Goal: Task Accomplishment & Management: Complete application form

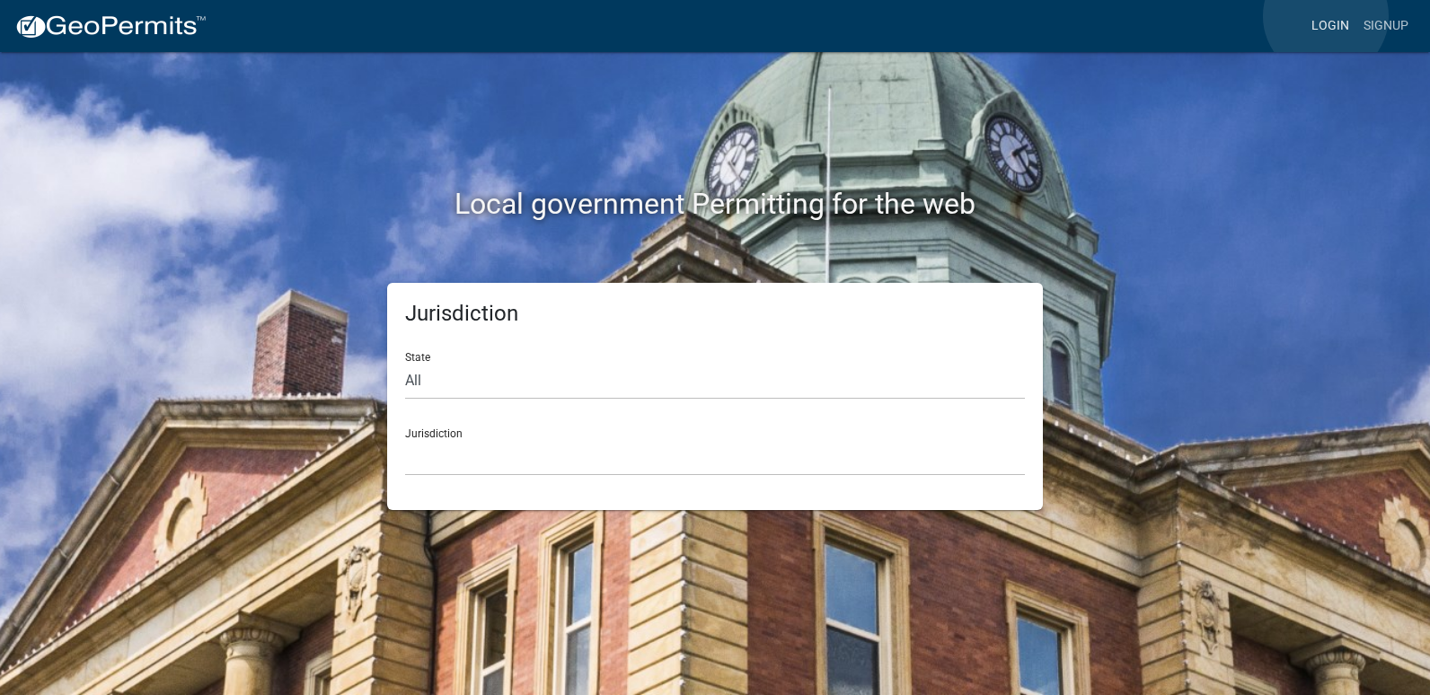
click at [1326, 16] on link "Login" at bounding box center [1331, 26] width 52 height 34
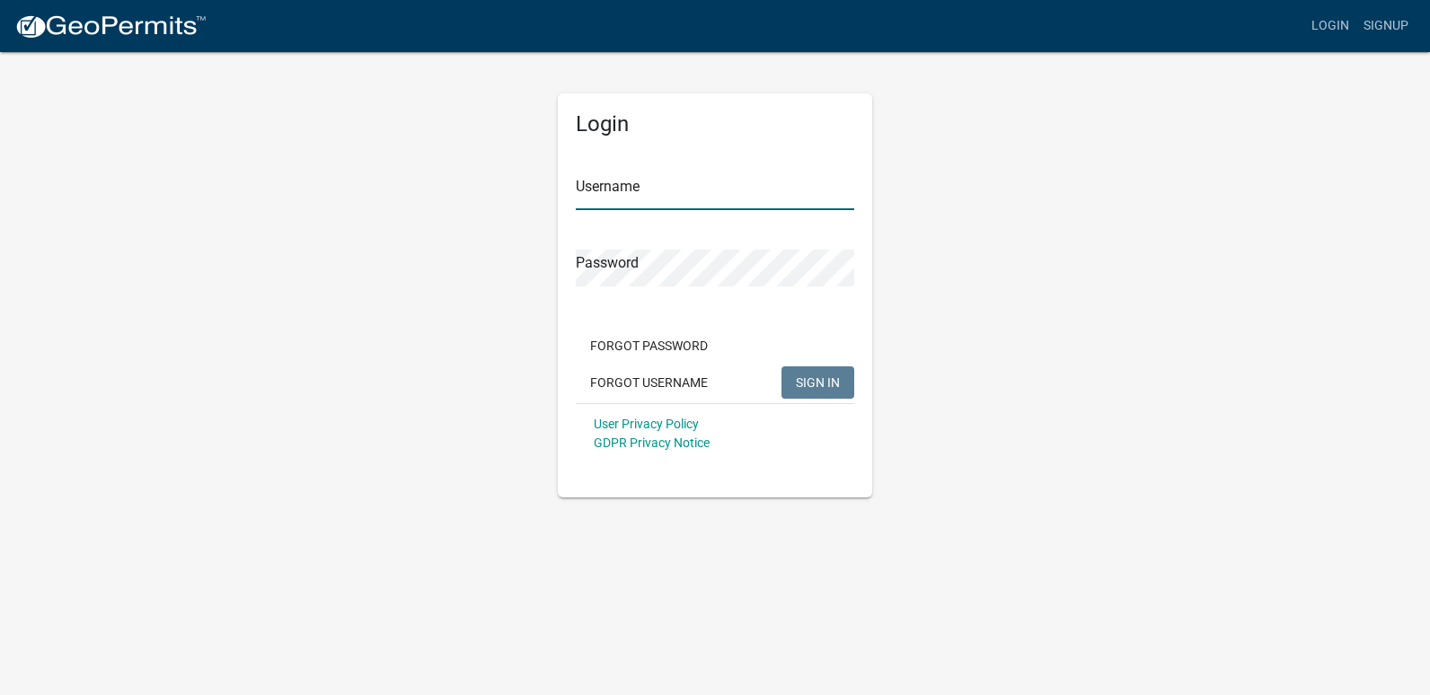
type input "SuperiorLakeside"
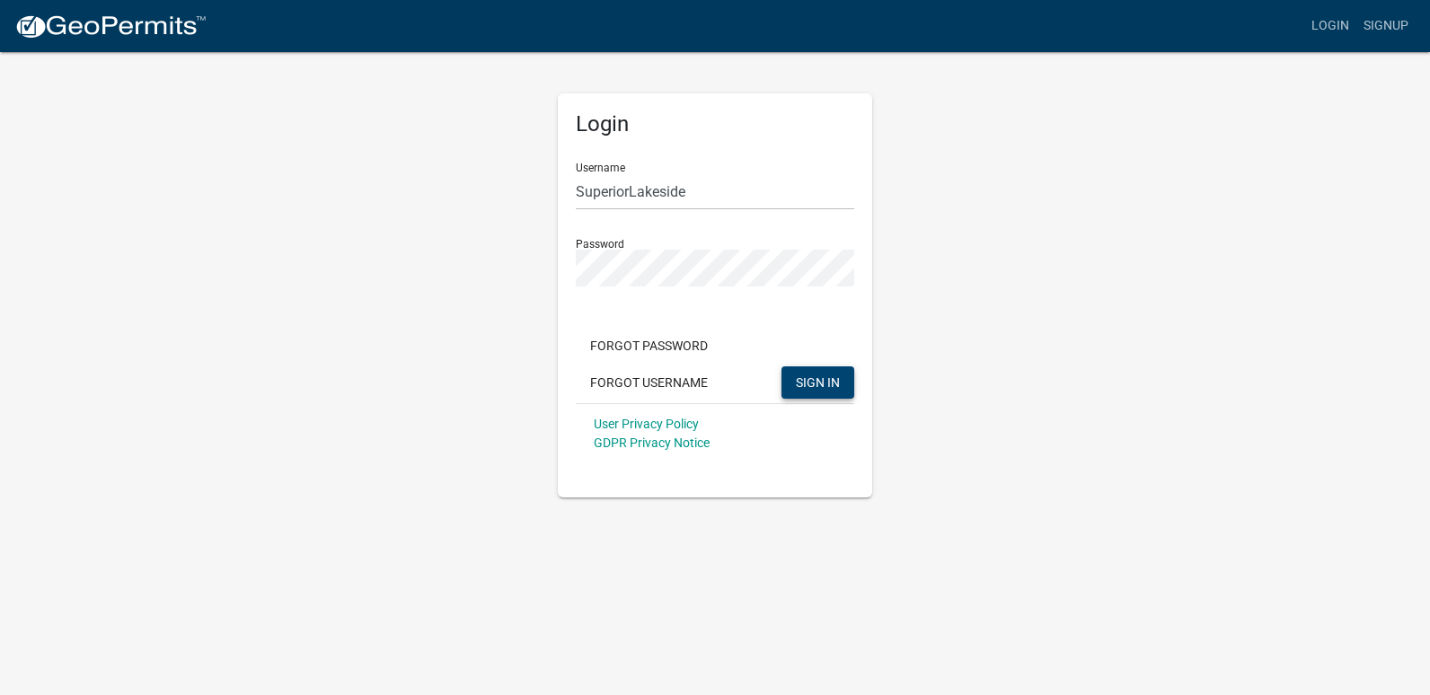
click at [794, 379] on button "SIGN IN" at bounding box center [818, 383] width 73 height 32
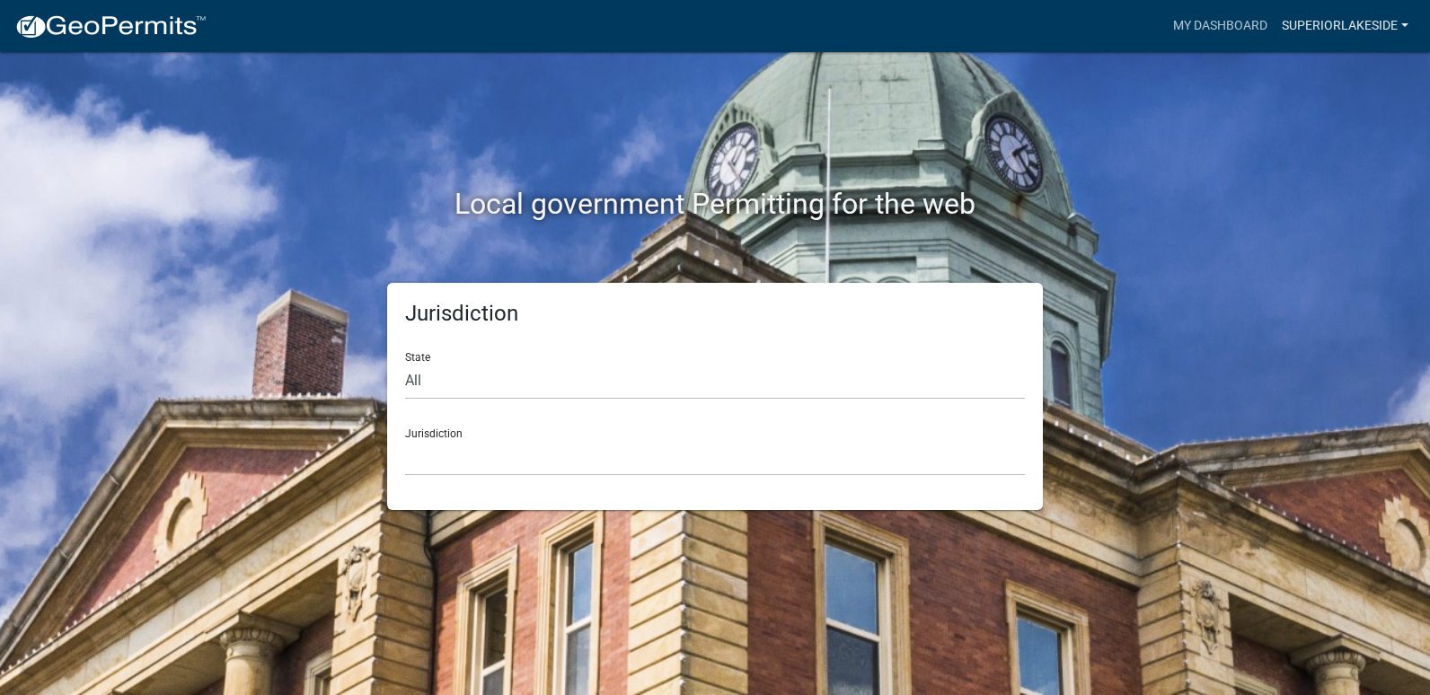
click at [1306, 20] on link "SuperiorLakeside" at bounding box center [1345, 26] width 141 height 34
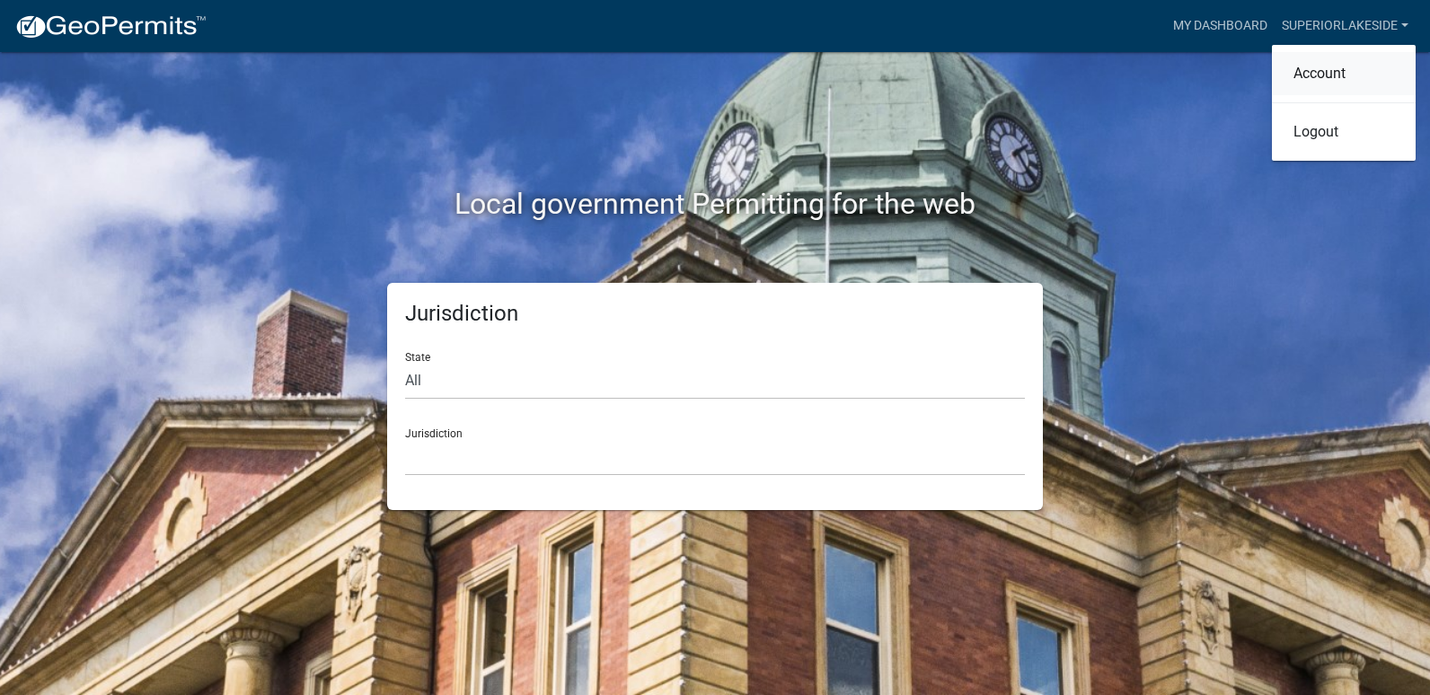
click at [1313, 82] on link "Account" at bounding box center [1344, 73] width 144 height 43
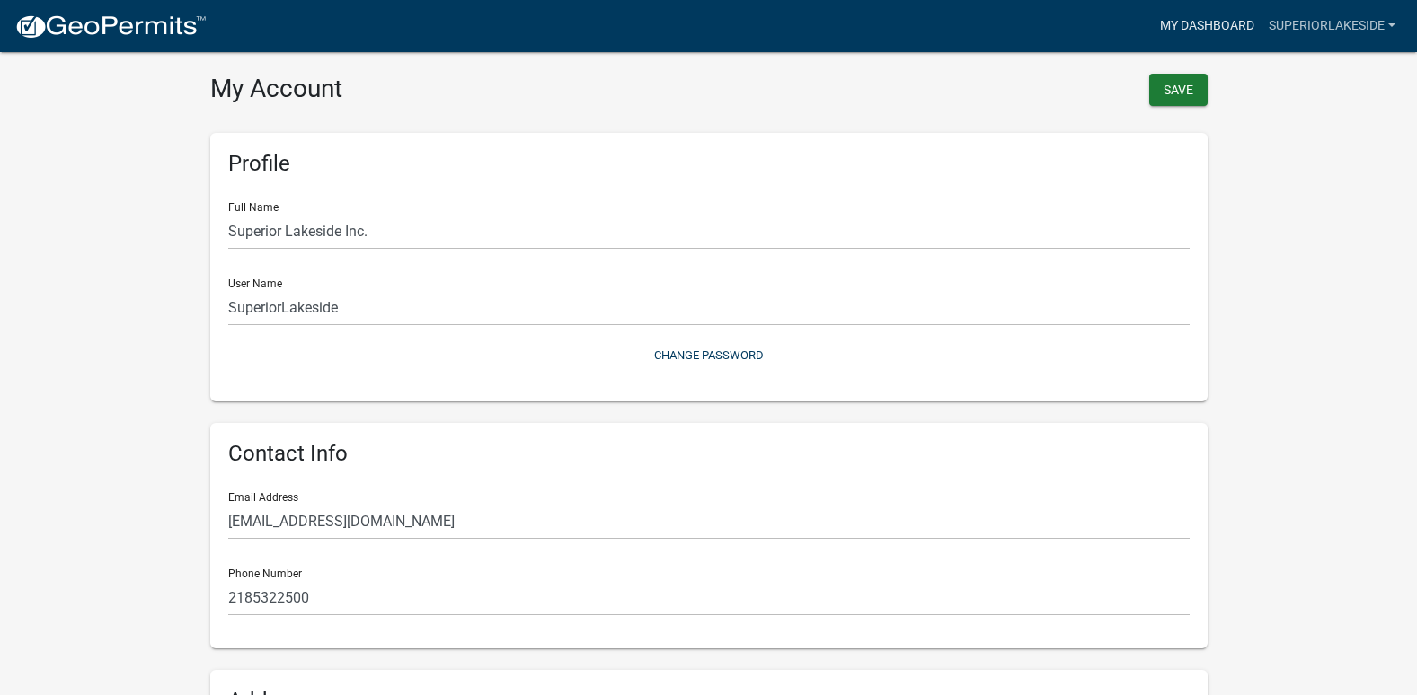
click at [1209, 19] on link "My Dashboard" at bounding box center [1207, 26] width 109 height 34
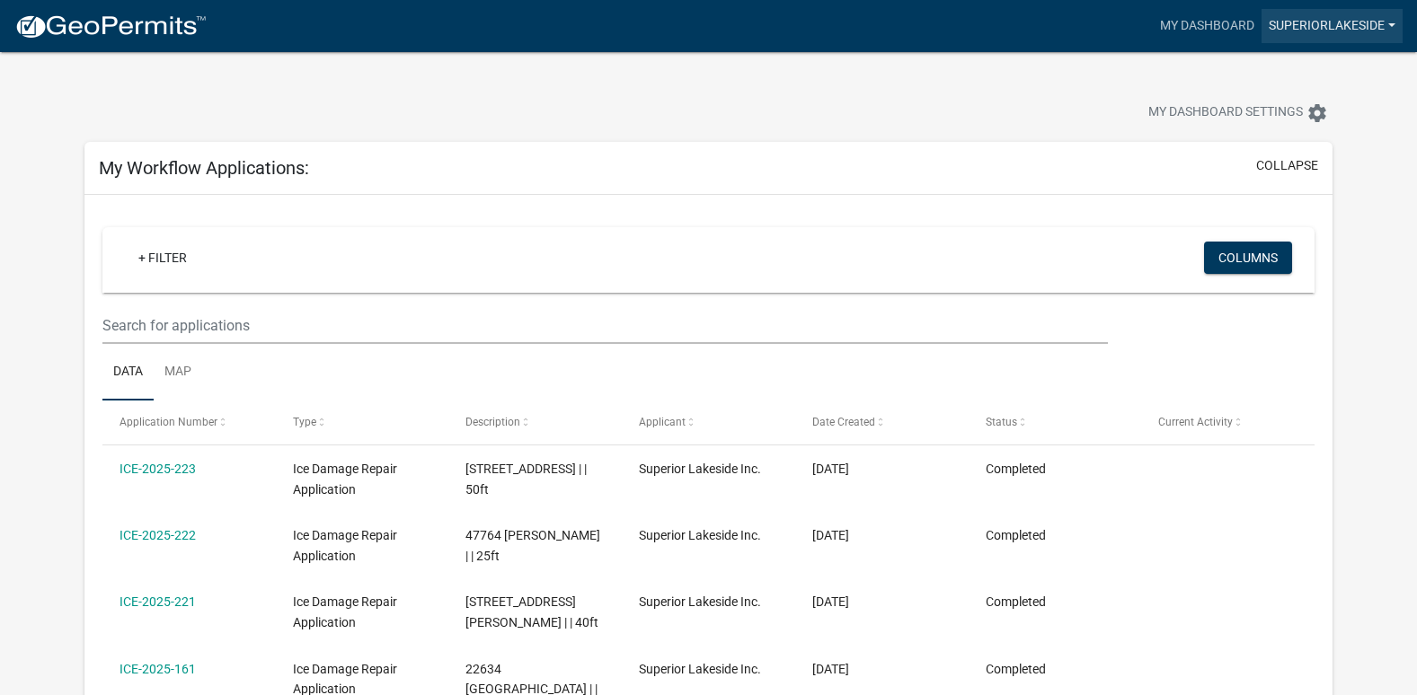
click at [1294, 14] on link "SuperiorLakeside" at bounding box center [1332, 26] width 141 height 34
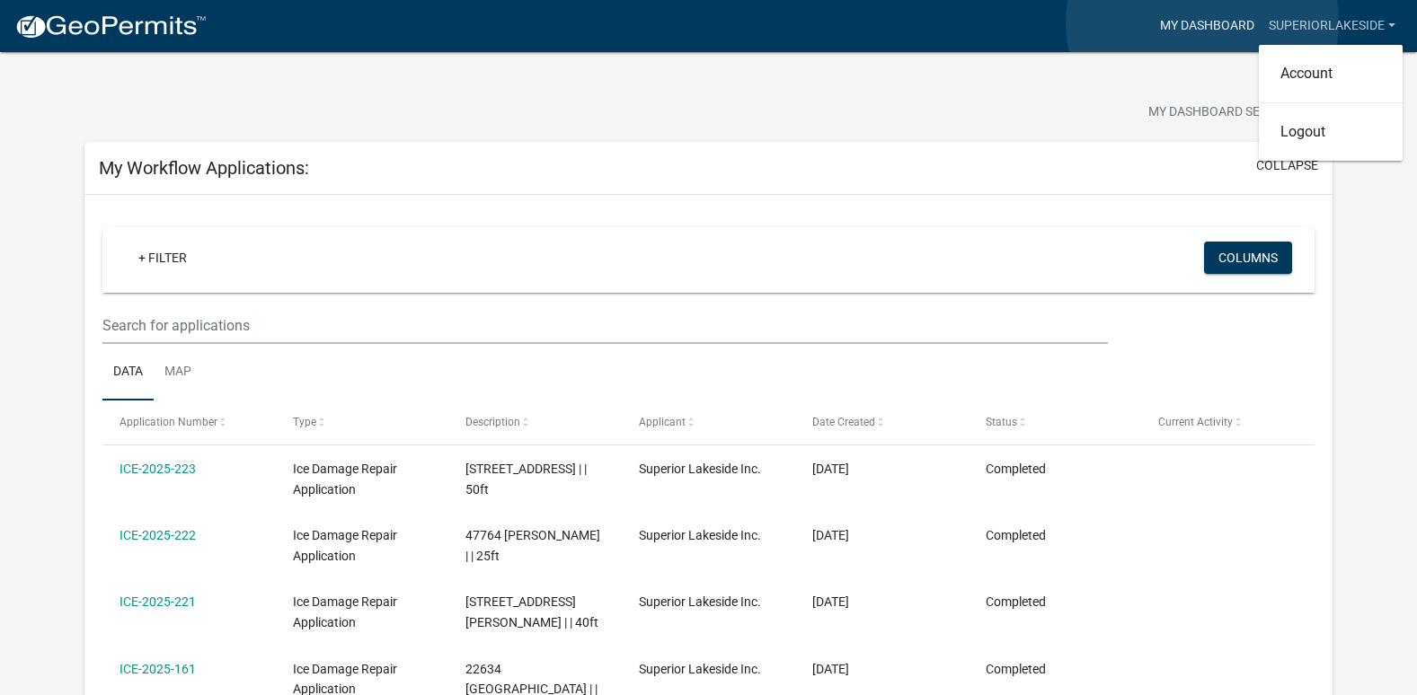
click at [1202, 22] on link "My Dashboard" at bounding box center [1207, 26] width 109 height 34
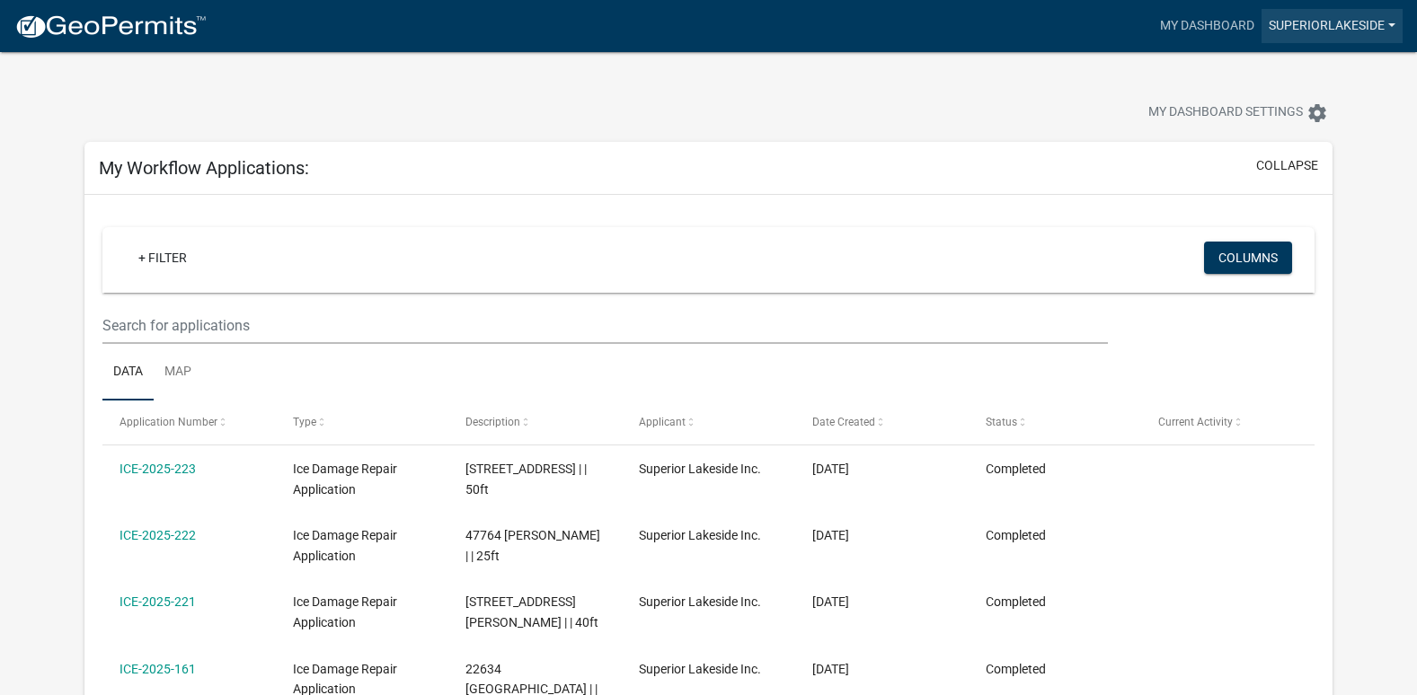
click at [1293, 18] on link "SuperiorLakeside" at bounding box center [1332, 26] width 141 height 34
click at [1314, 77] on link "Account" at bounding box center [1331, 73] width 144 height 43
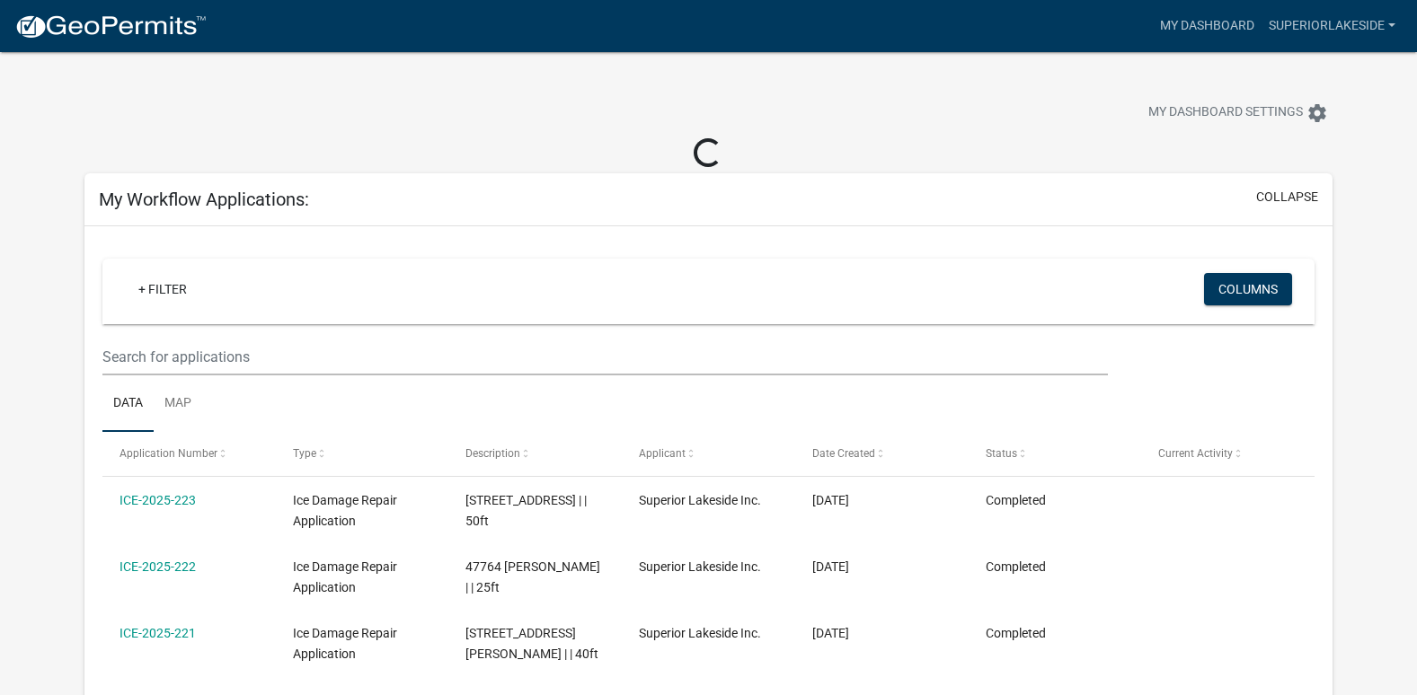
click at [288, 205] on h5 "My Workflow Applications:" at bounding box center [204, 200] width 210 height 22
click at [108, 30] on img at bounding box center [110, 26] width 192 height 27
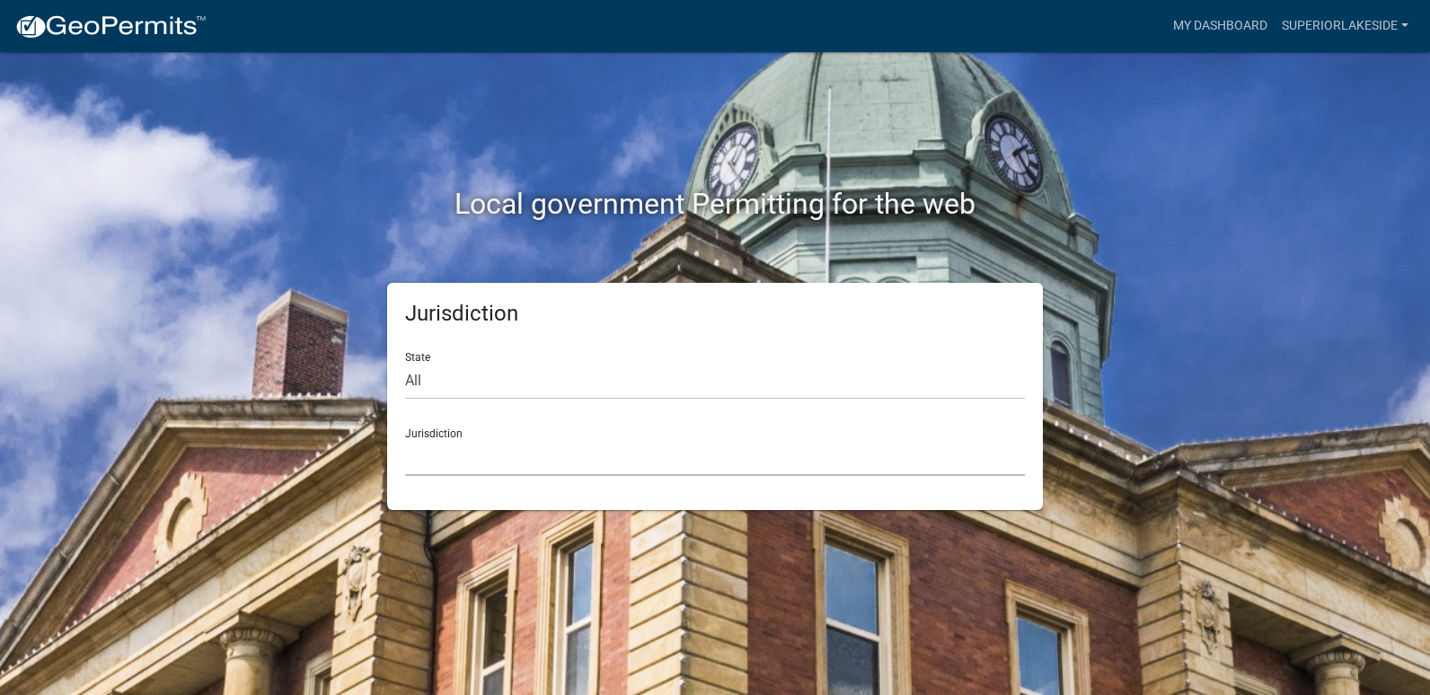
click at [433, 452] on select "[GEOGRAPHIC_DATA], [US_STATE] [GEOGRAPHIC_DATA], [US_STATE][PERSON_NAME][GEOGRA…" at bounding box center [715, 457] width 620 height 37
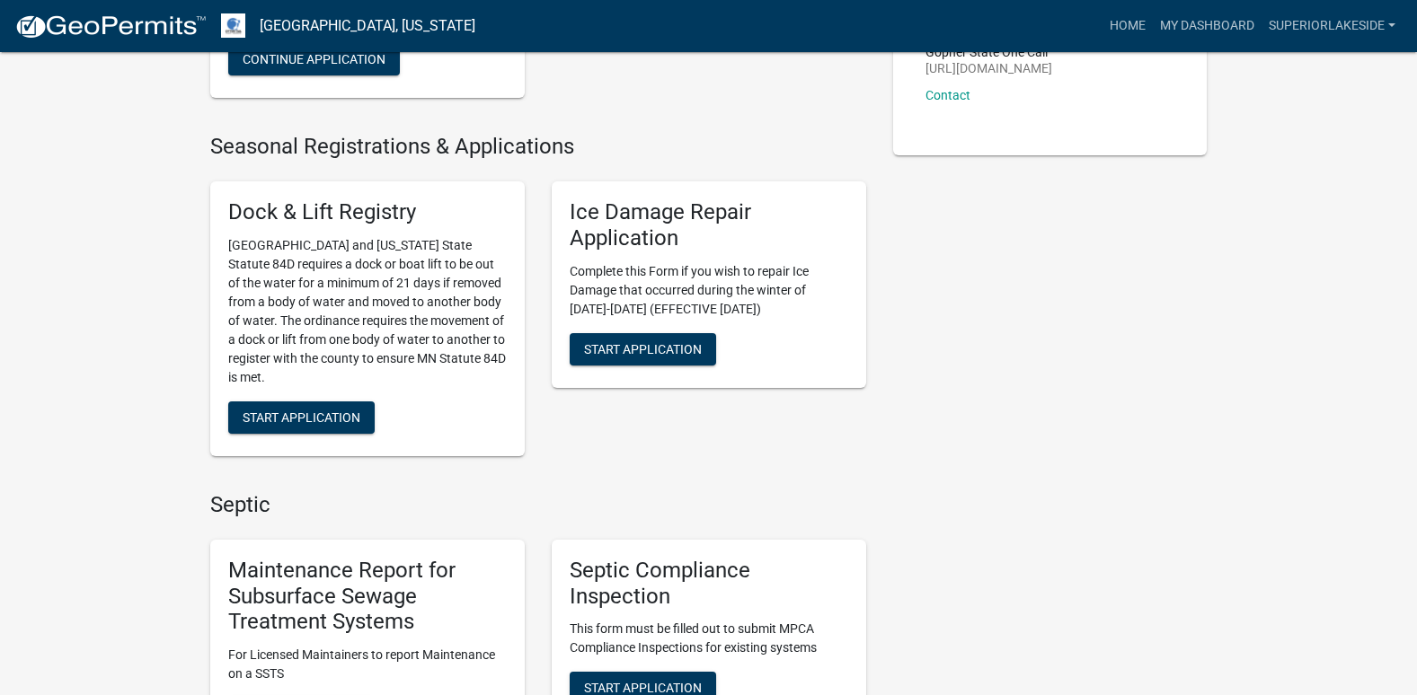
scroll to position [359, 0]
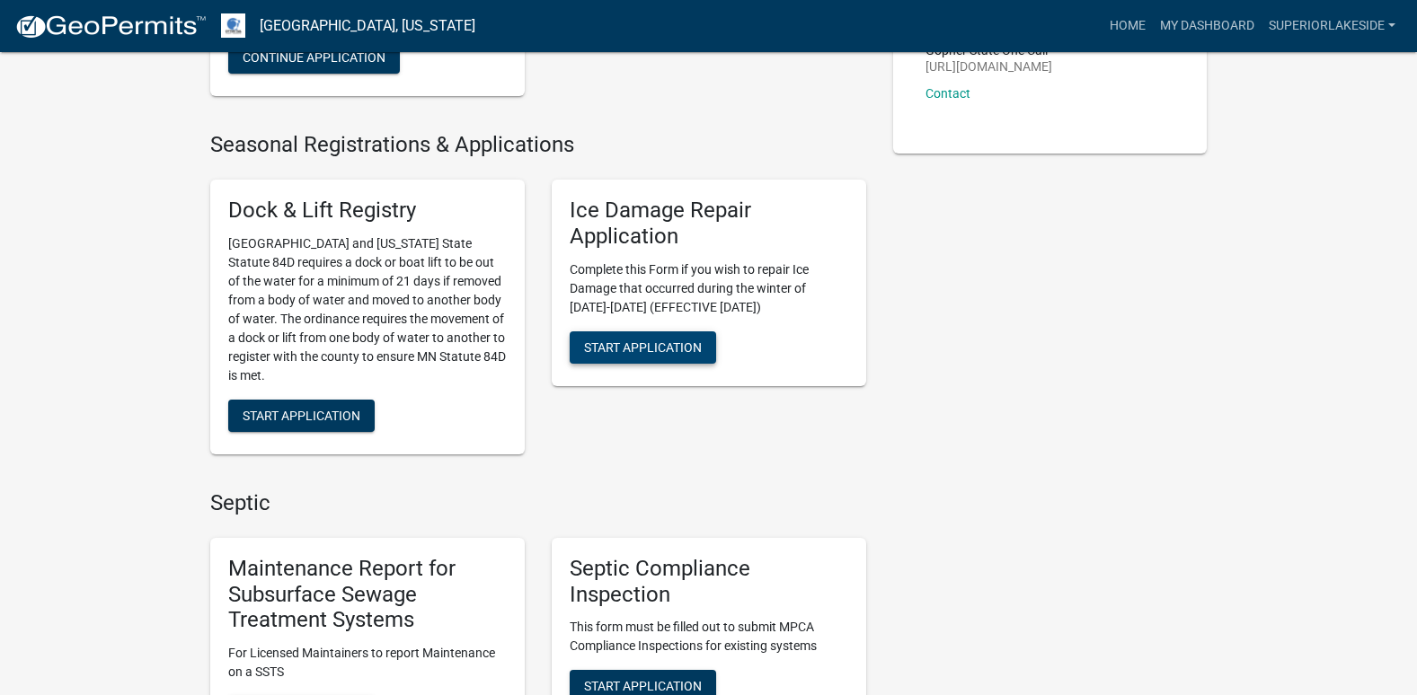
click at [643, 342] on span "Start Application" at bounding box center [643, 347] width 118 height 14
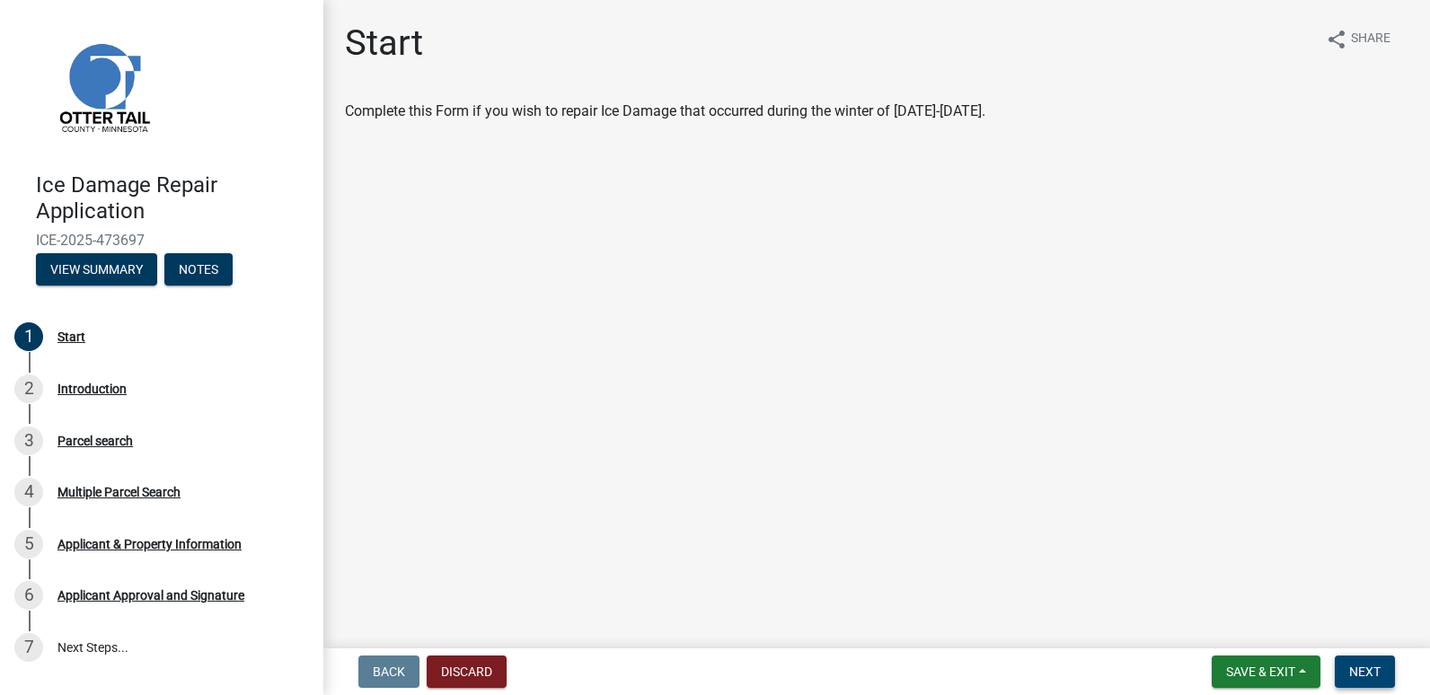
click at [1369, 670] on span "Next" at bounding box center [1365, 672] width 31 height 14
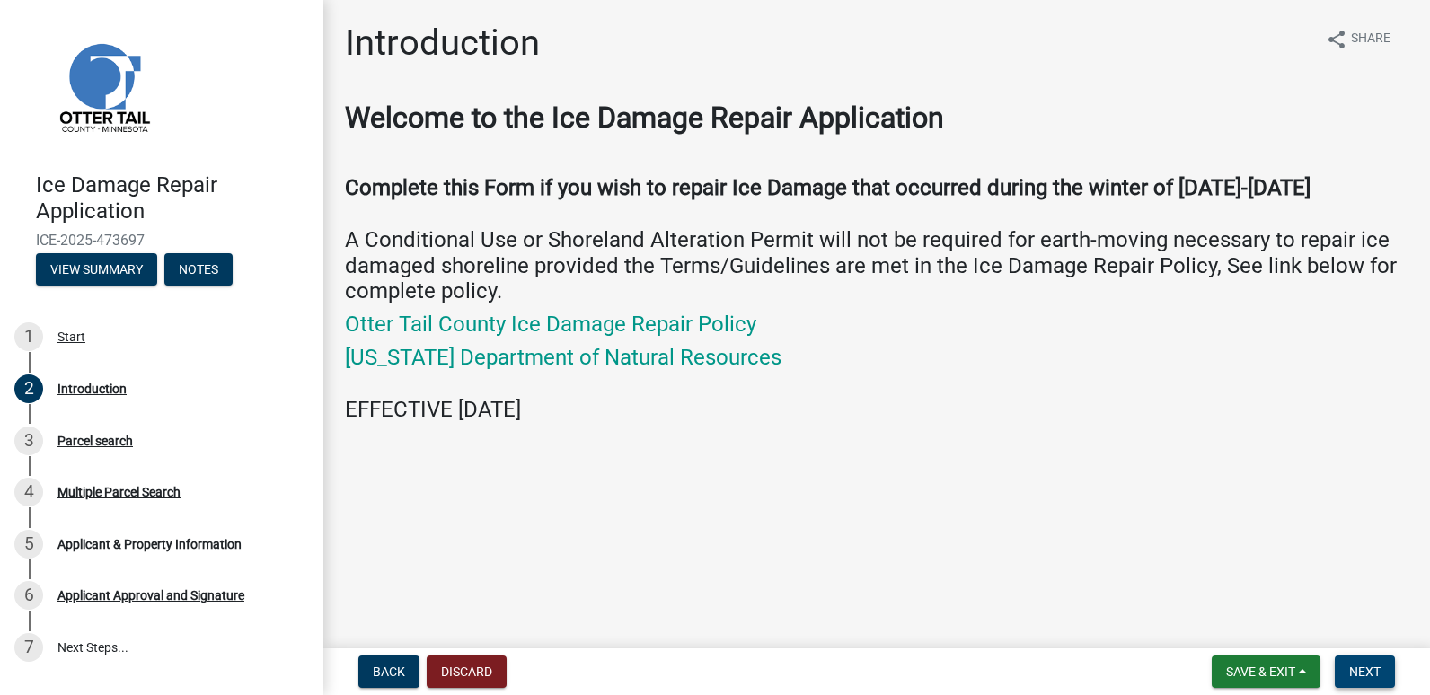
click at [1364, 676] on span "Next" at bounding box center [1365, 672] width 31 height 14
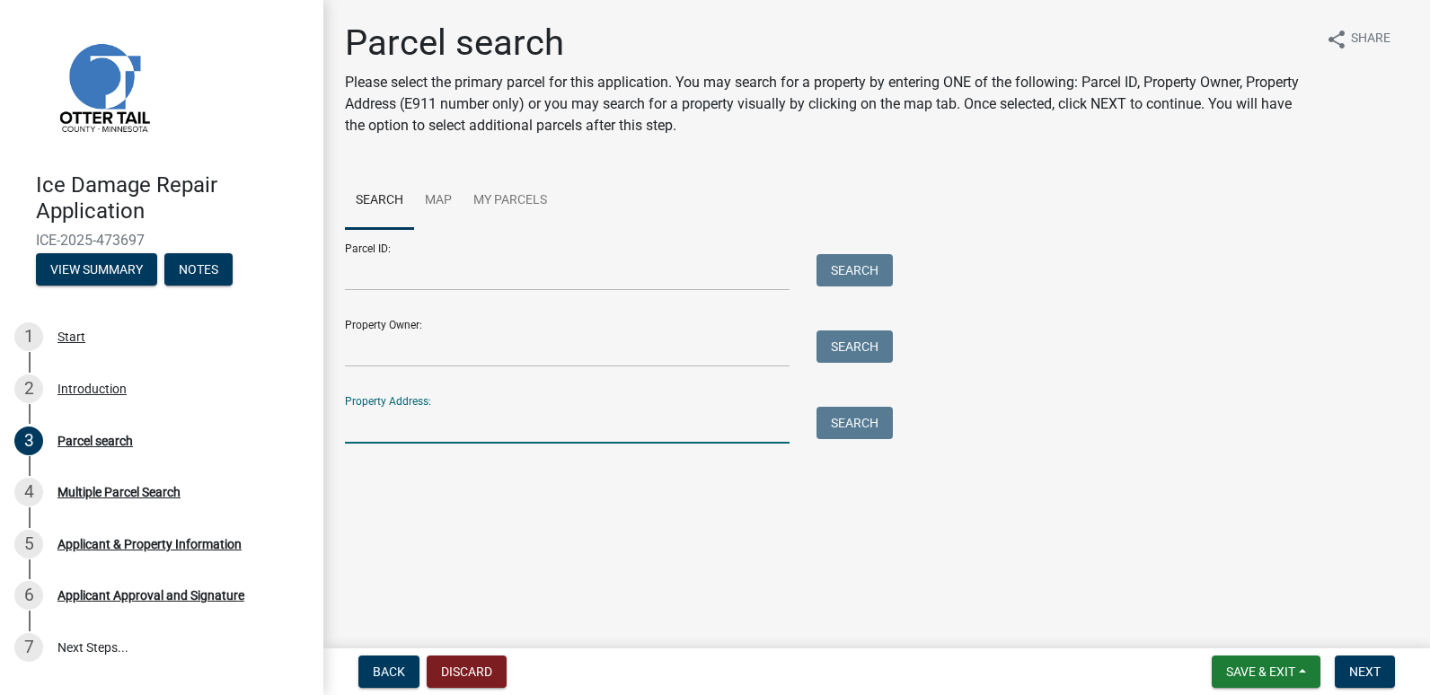
click at [413, 419] on input "Property Address:" at bounding box center [567, 425] width 445 height 37
type input "47800"
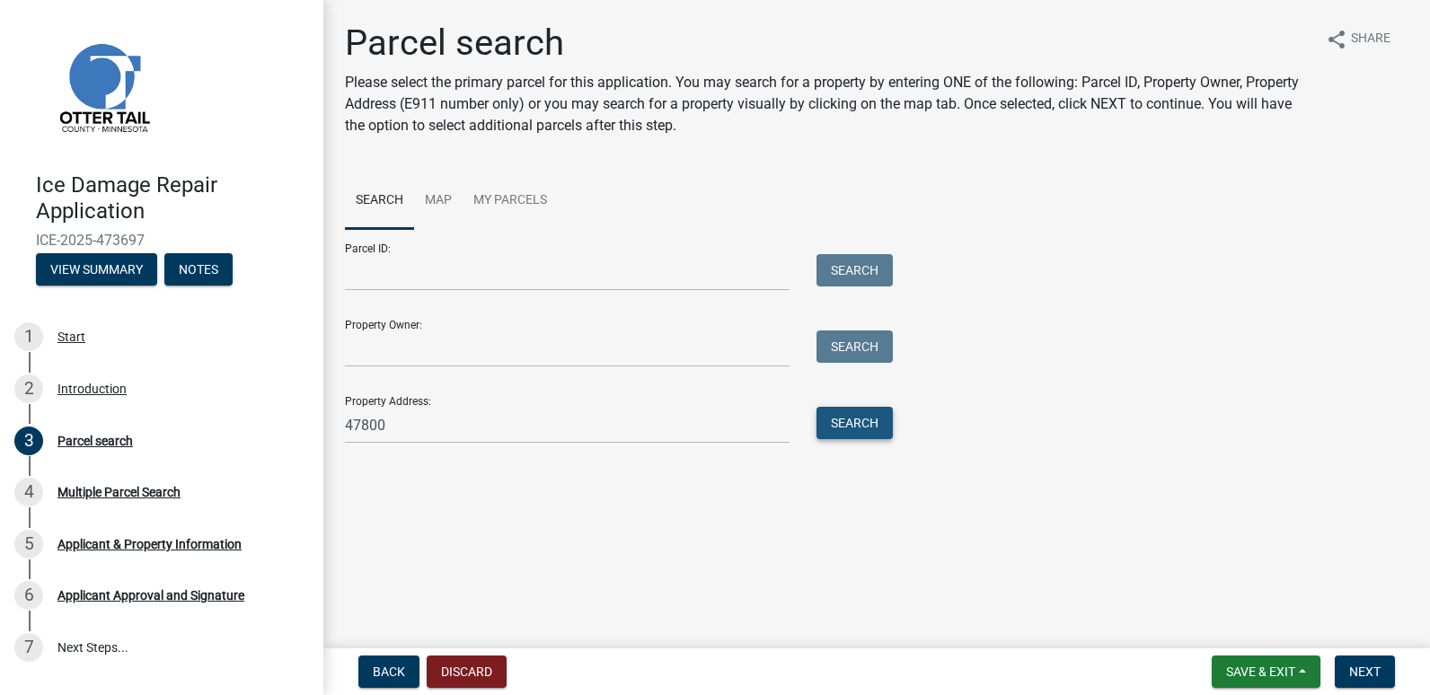
click at [838, 423] on button "Search" at bounding box center [855, 423] width 76 height 32
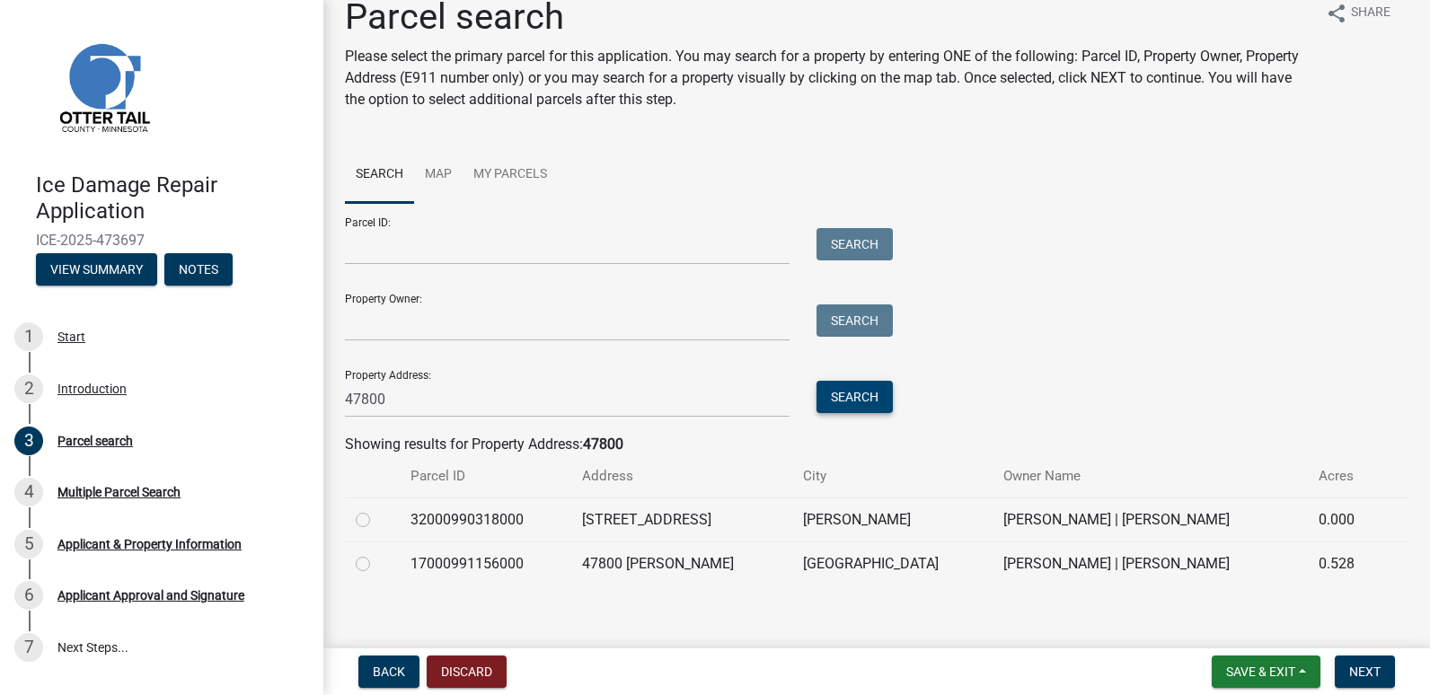
scroll to position [40, 0]
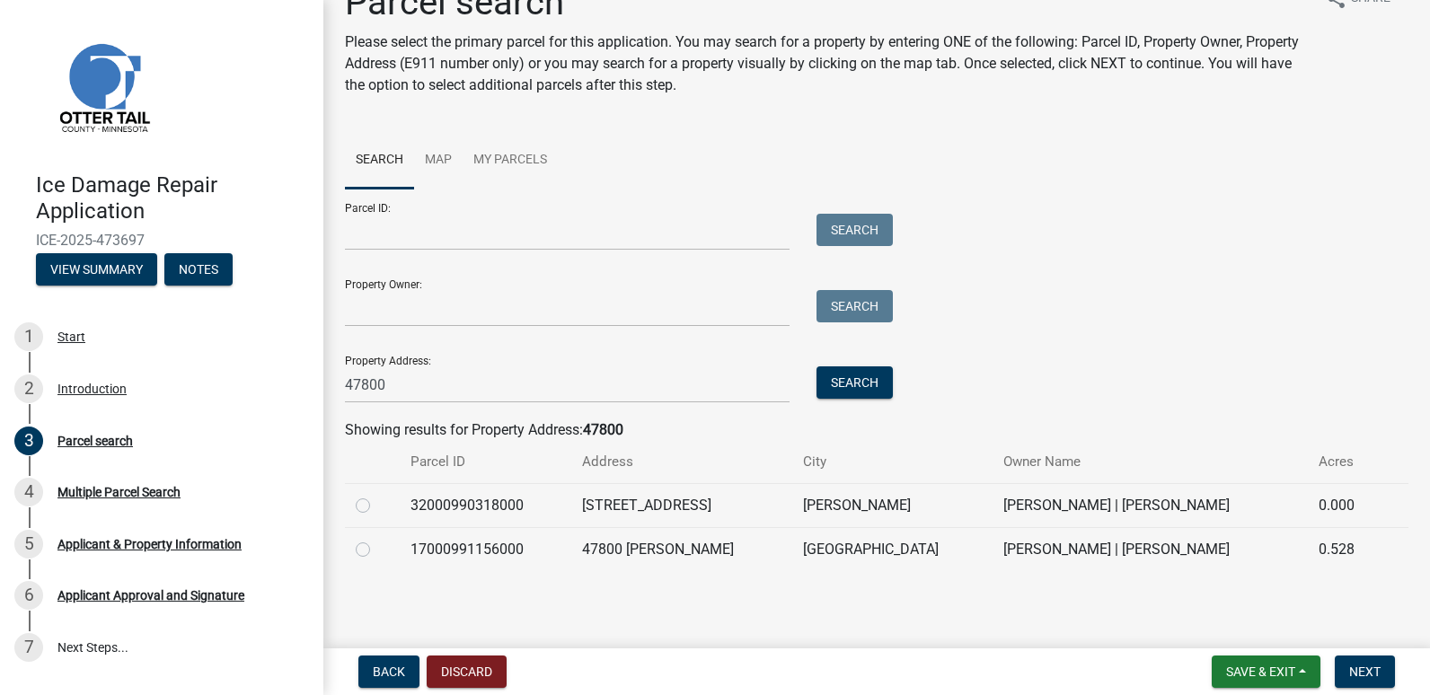
click at [377, 539] on label at bounding box center [377, 539] width 0 height 0
click at [377, 549] on input "radio" at bounding box center [383, 545] width 12 height 12
radio input "true"
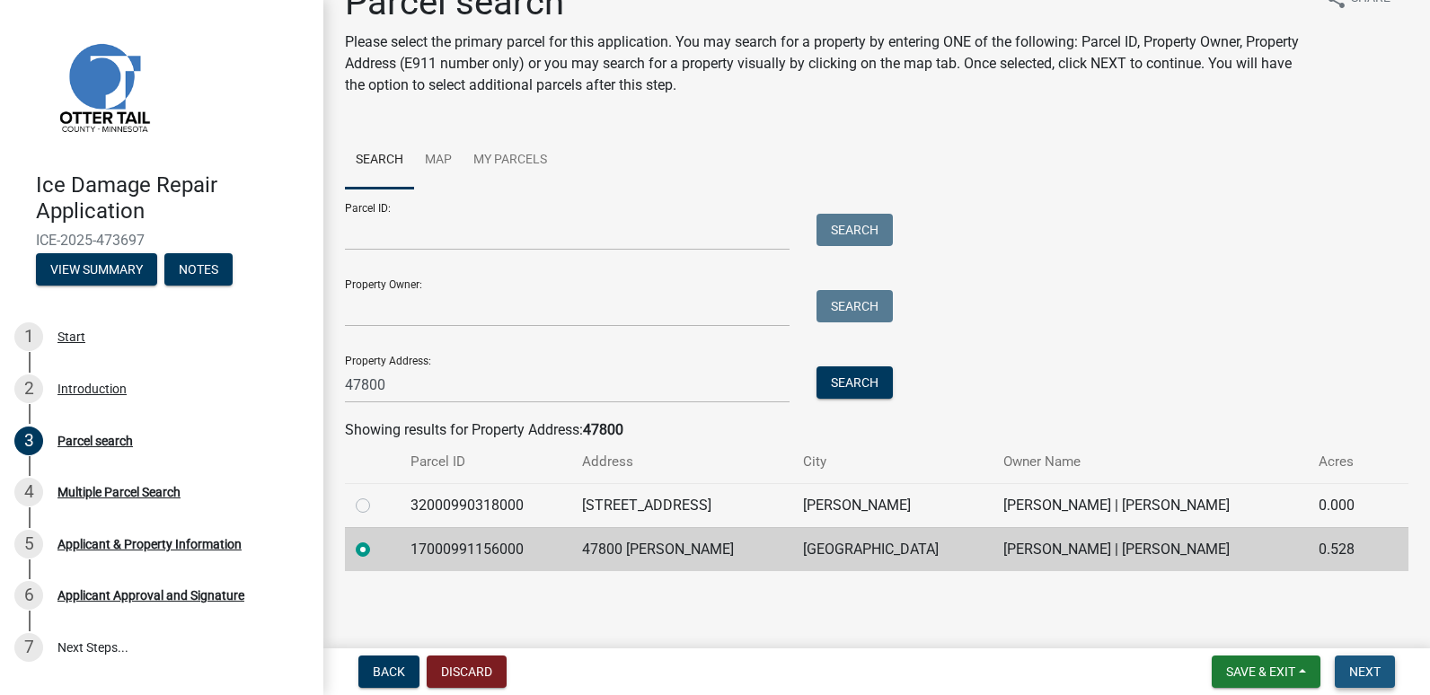
click at [1364, 675] on span "Next" at bounding box center [1365, 672] width 31 height 14
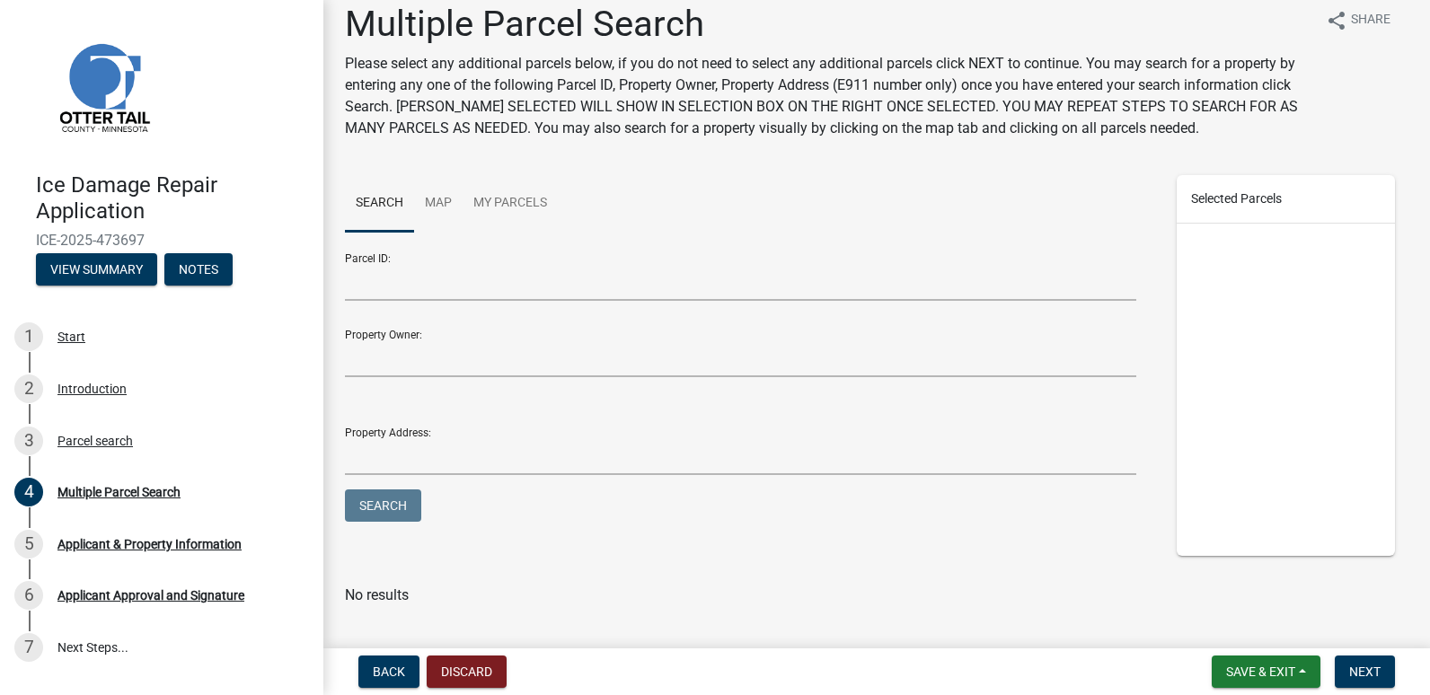
scroll to position [0, 0]
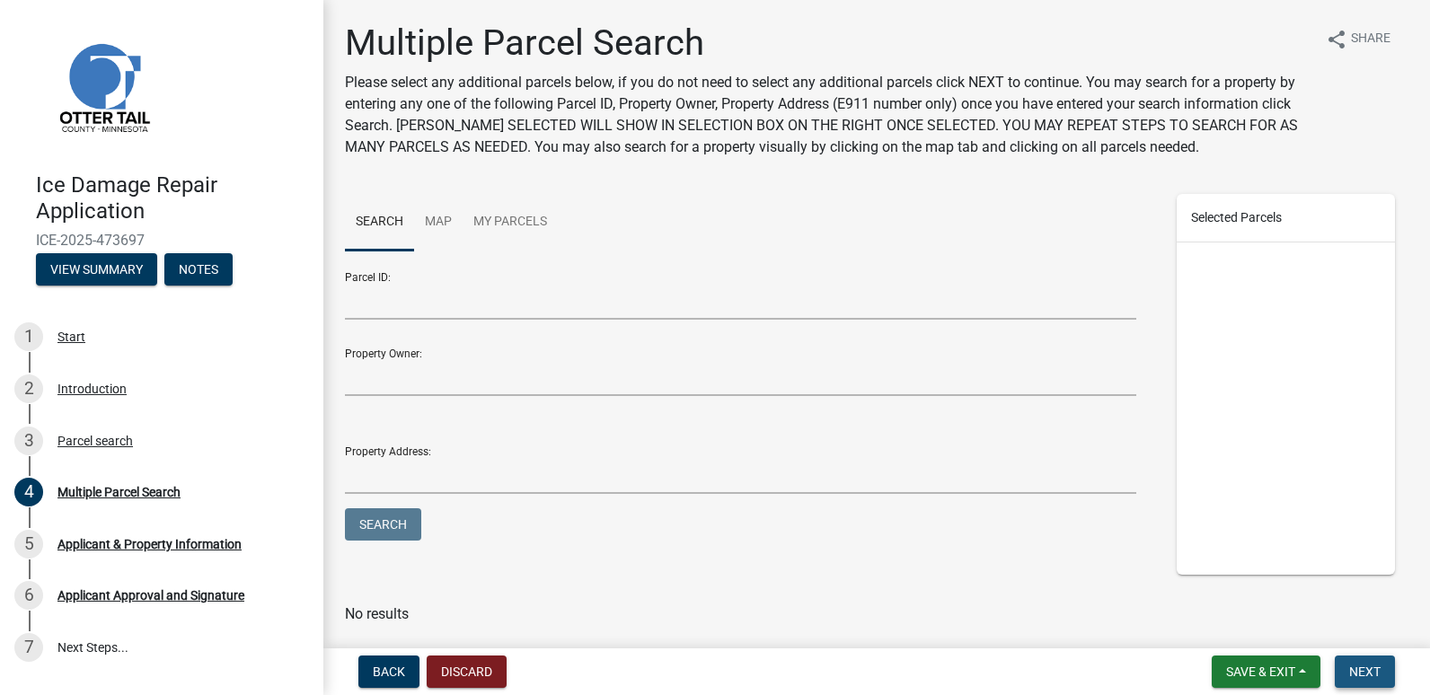
click at [1371, 678] on span "Next" at bounding box center [1365, 672] width 31 height 14
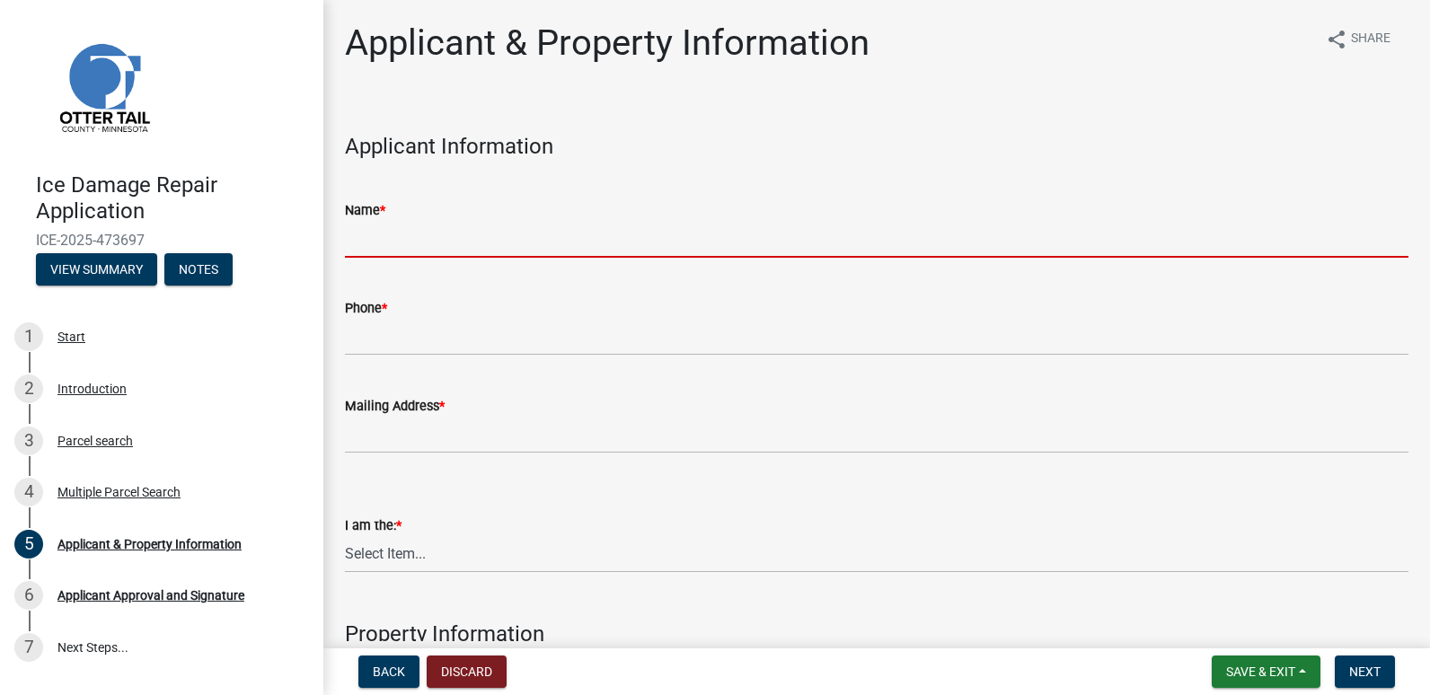
click at [438, 244] on input "Name *" at bounding box center [877, 239] width 1064 height 37
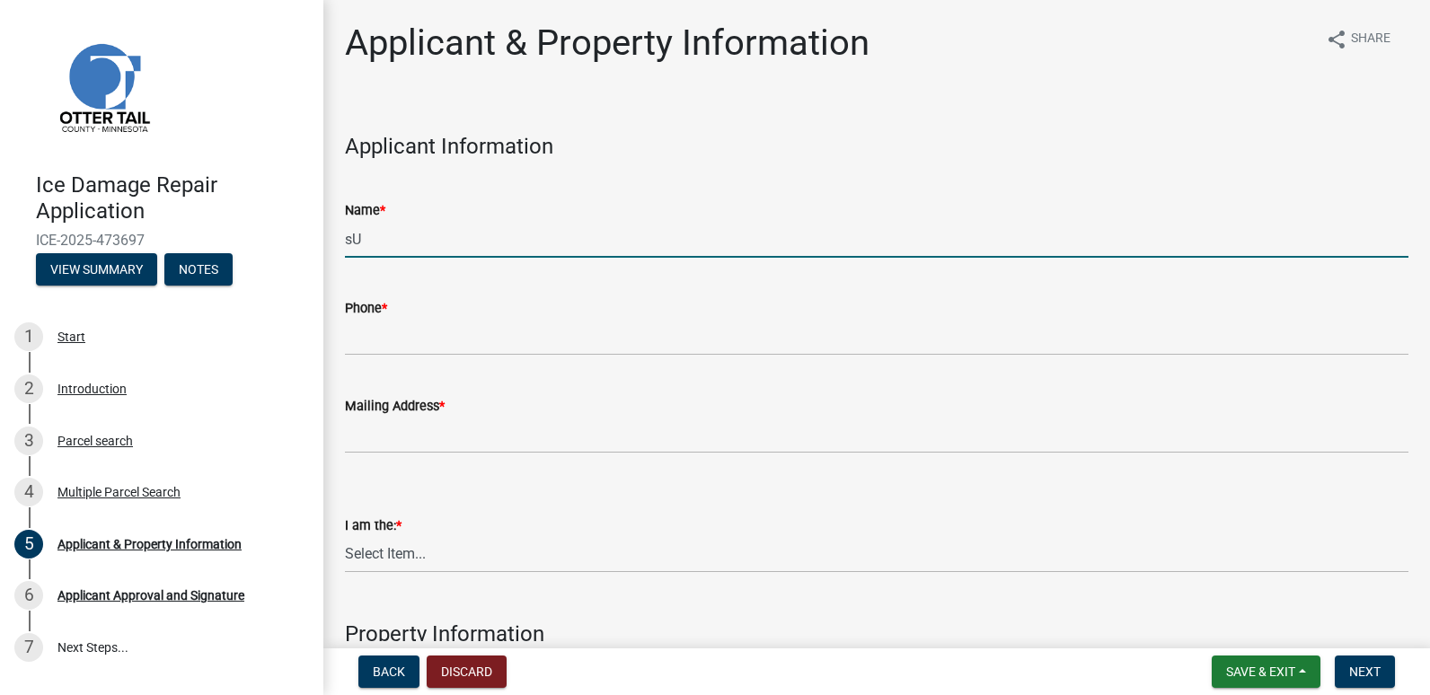
type input "s"
type input "SUPERIOR LAKESIDE, INC"
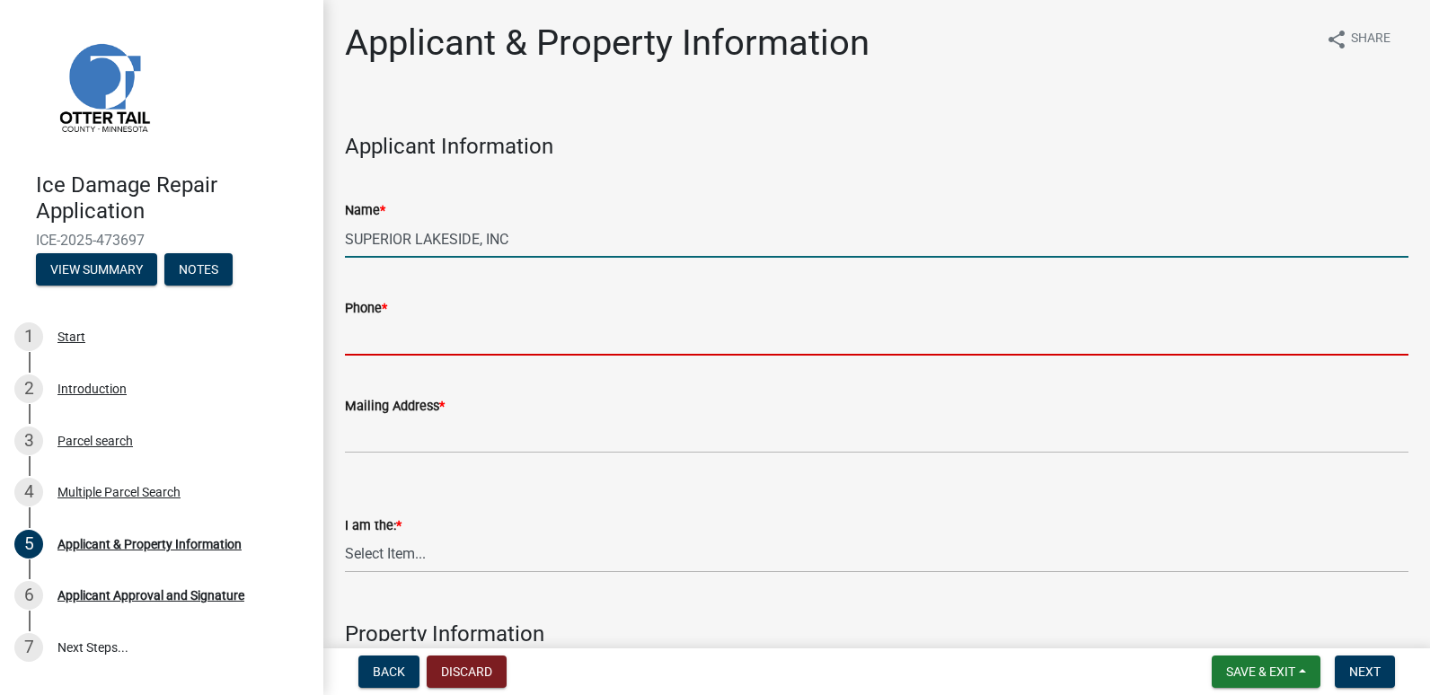
click at [388, 323] on input "Phone *" at bounding box center [877, 337] width 1064 height 37
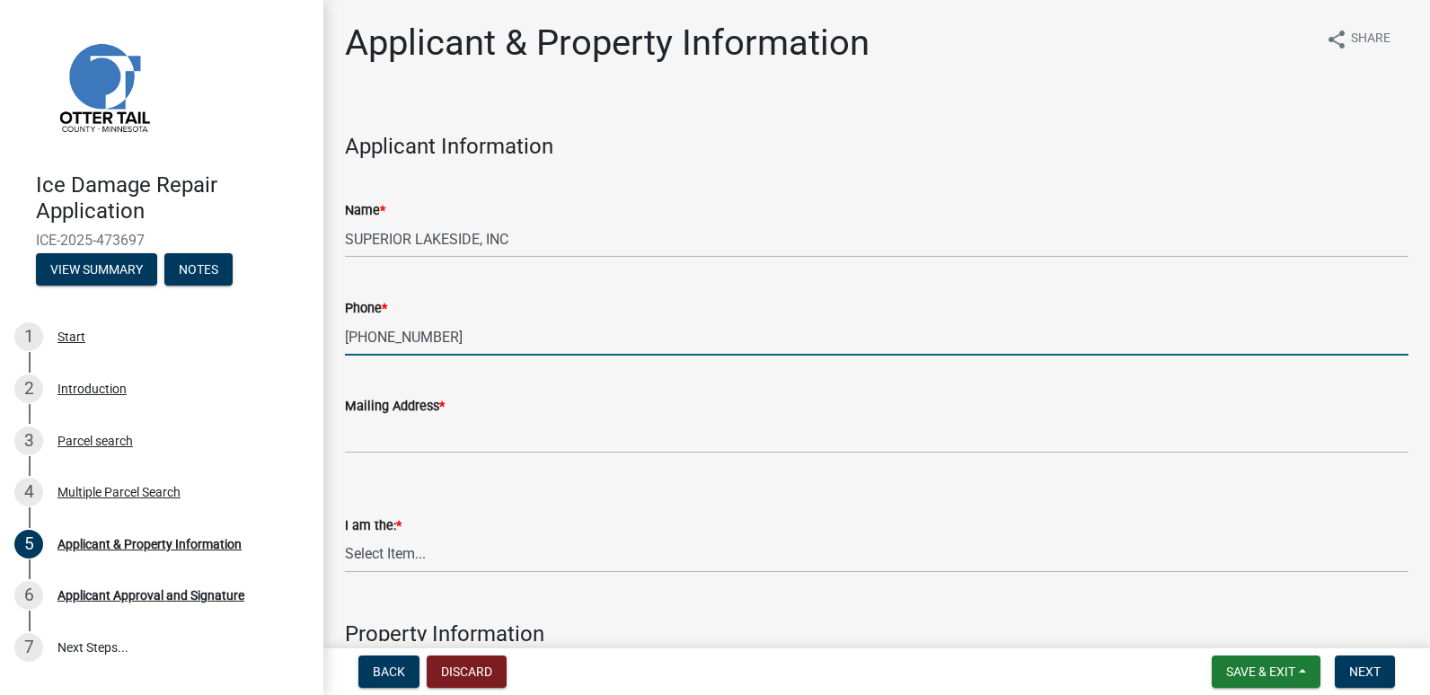
type input "[PHONE_NUMBER]"
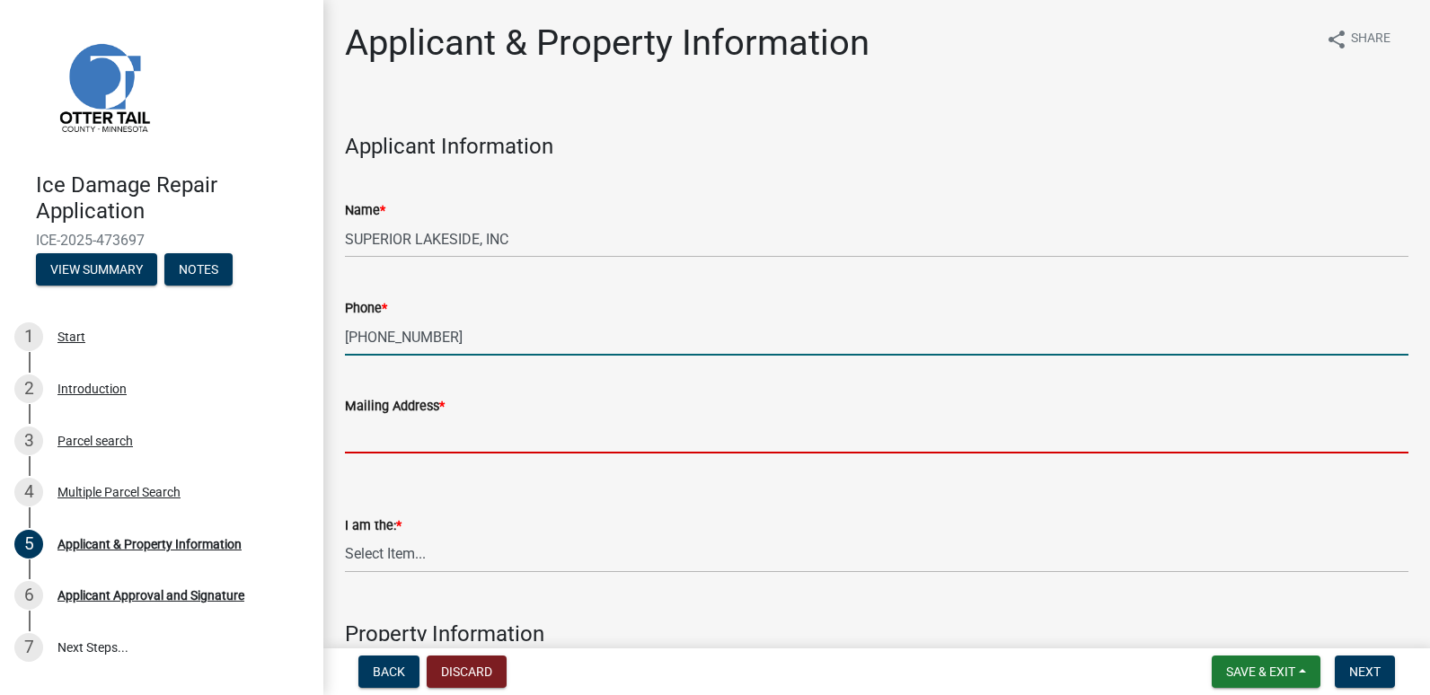
click at [394, 420] on input "Mailing Address *" at bounding box center [877, 435] width 1064 height 37
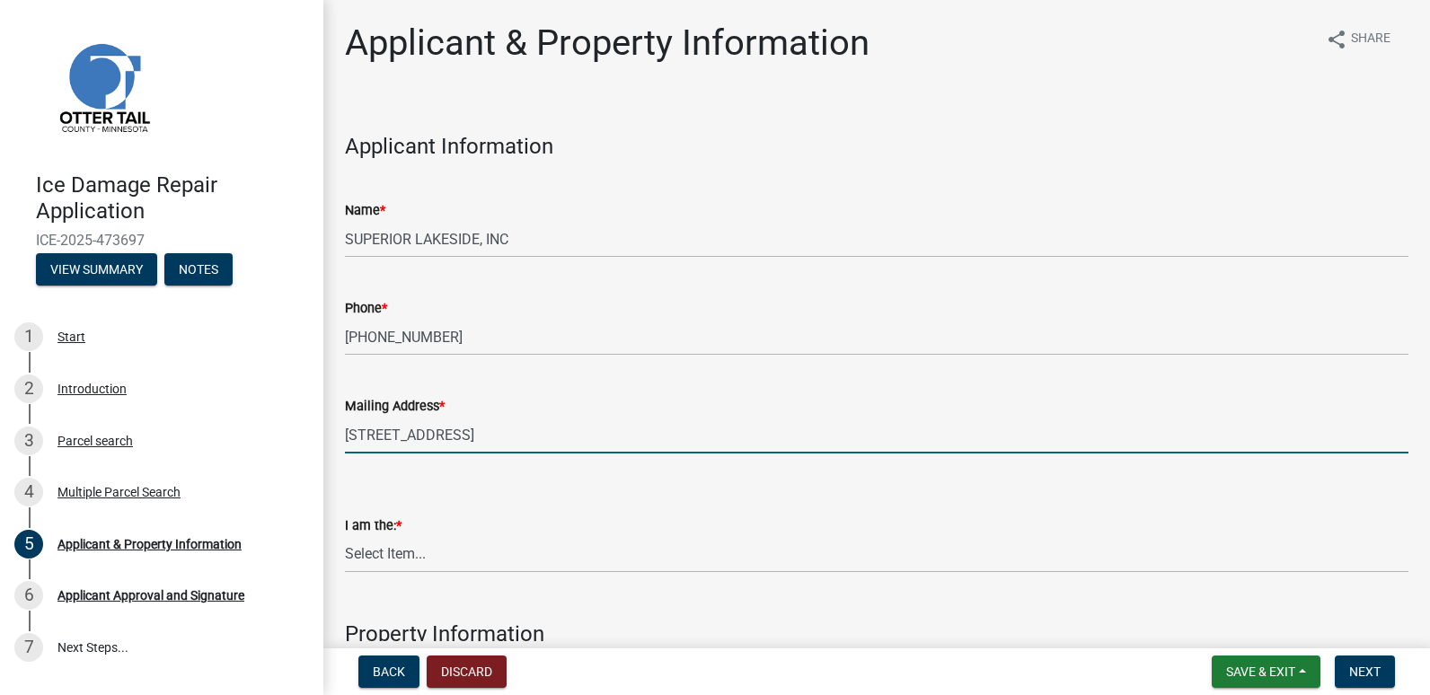
type input "[STREET_ADDRESS]"
click at [398, 549] on select "Select Item... Property Owner Contractor Agent for Owner" at bounding box center [877, 554] width 1064 height 37
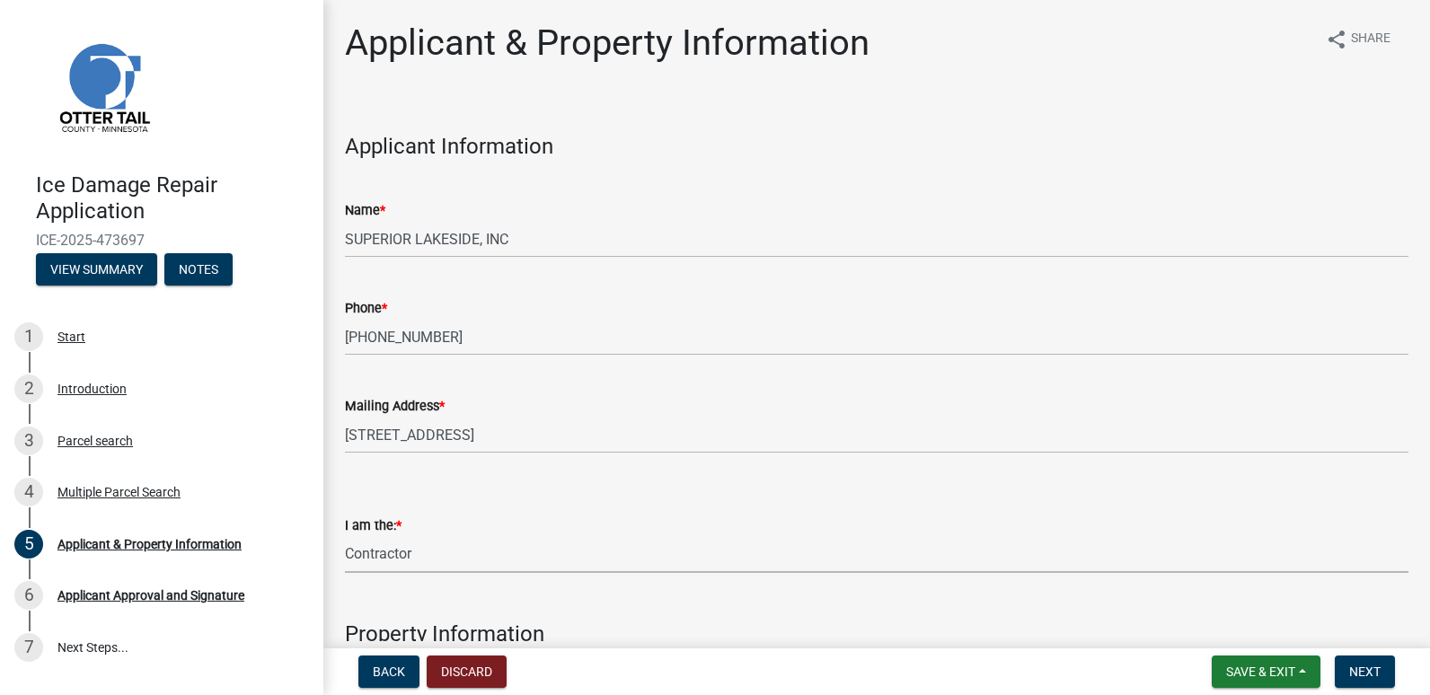
click at [345, 536] on select "Select Item... Property Owner Contractor Agent for Owner" at bounding box center [877, 554] width 1064 height 37
select select "fccf9972-ad93-4f59-bf9e-3a2673cf7184"
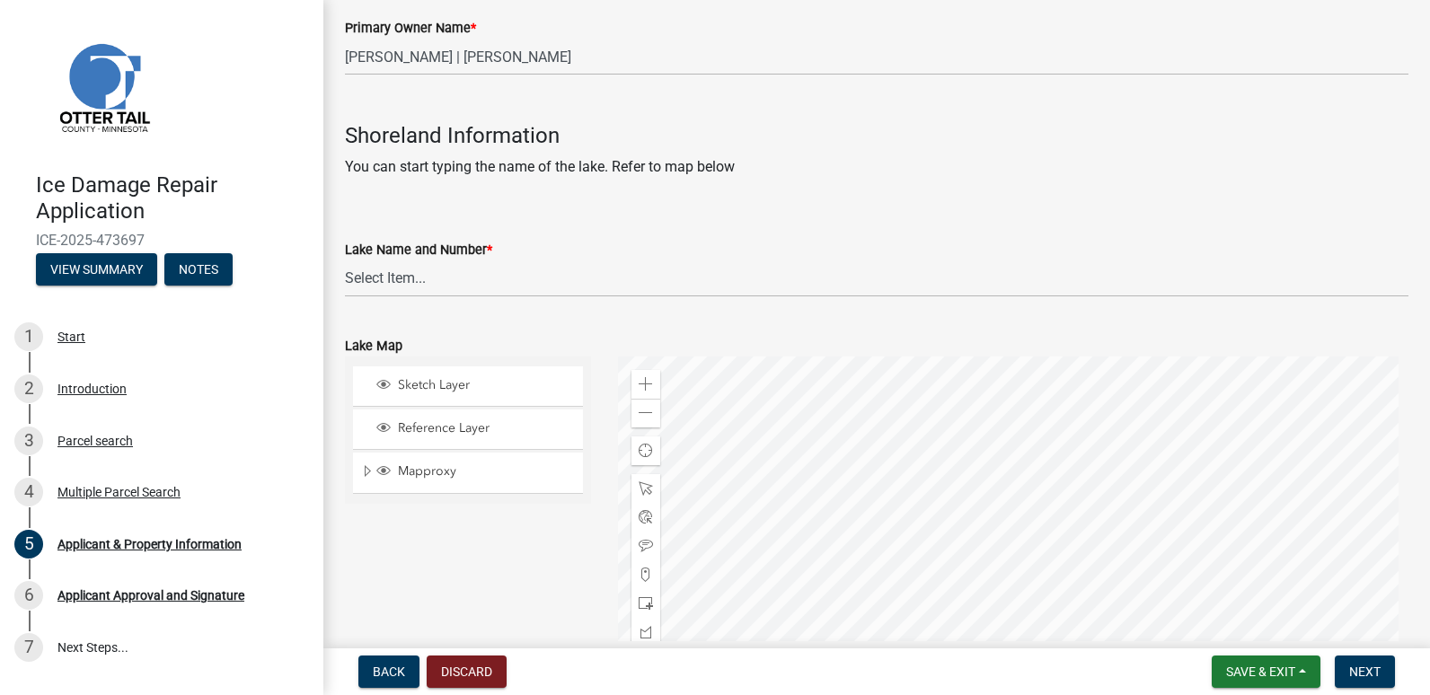
scroll to position [988, 0]
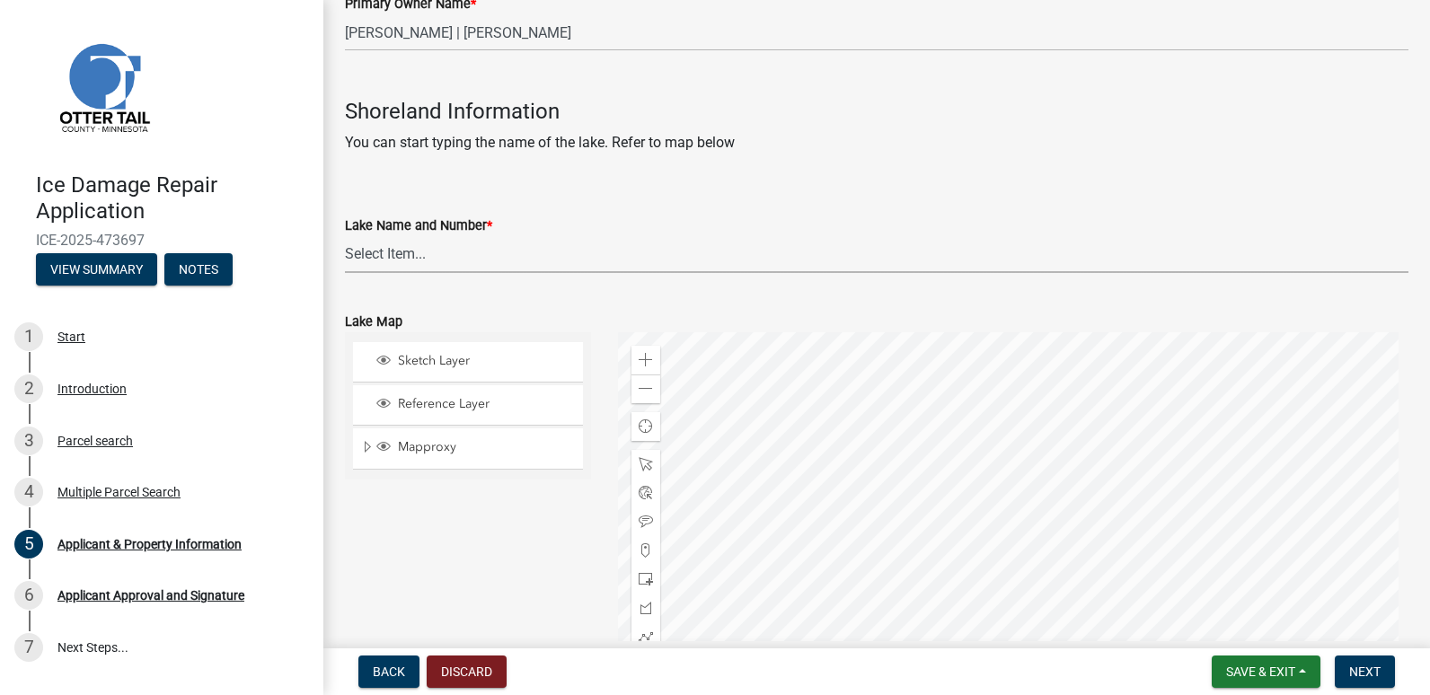
click at [413, 254] on select "Select Item... None [PERSON_NAME] 56-031 [PERSON_NAME] 56-118 [PERSON_NAME] 56-…" at bounding box center [877, 254] width 1064 height 37
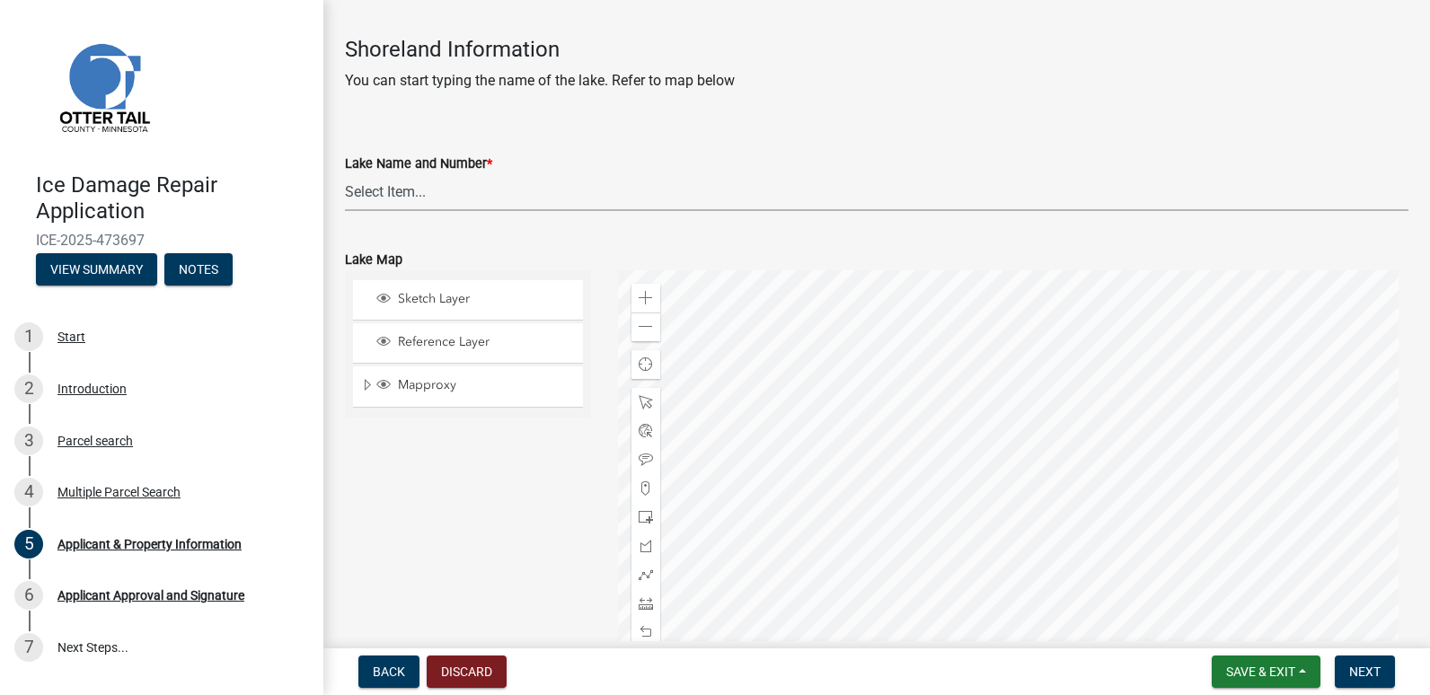
scroll to position [1078, 0]
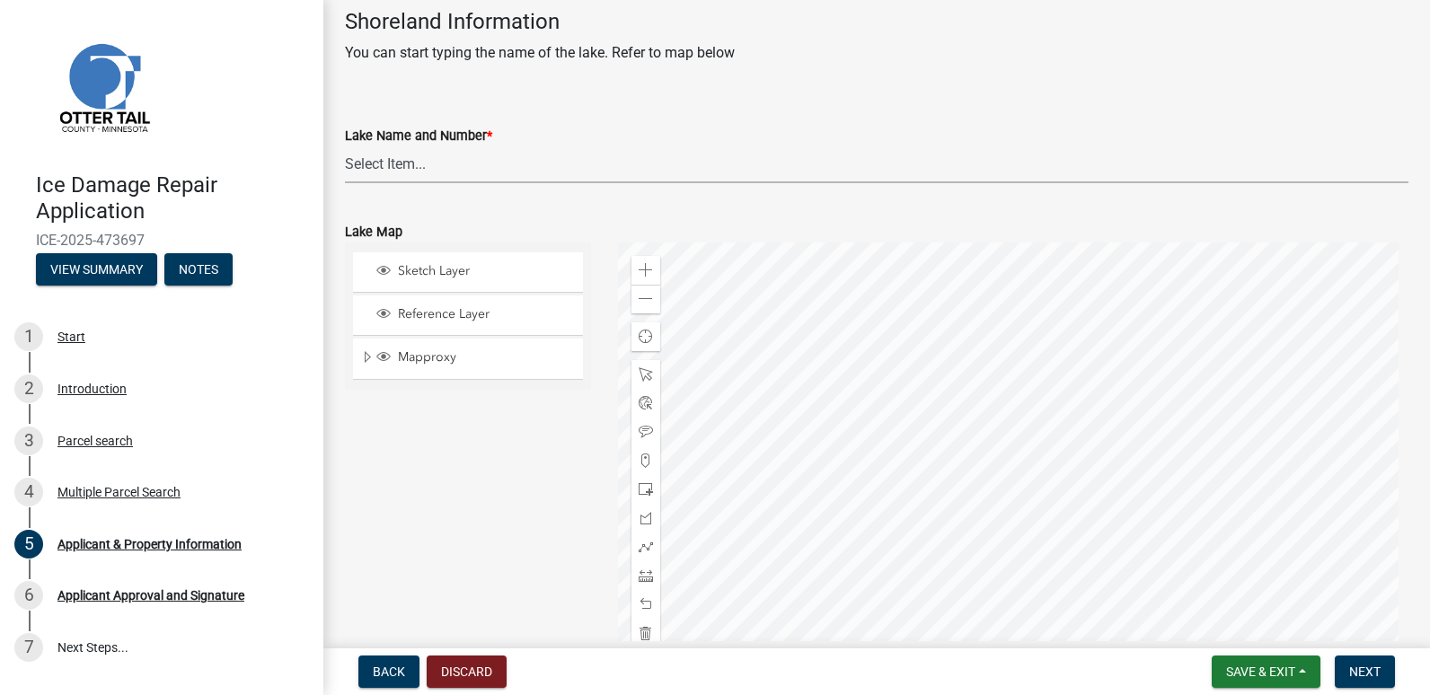
click at [401, 163] on select "Select Item... None [PERSON_NAME] 56-031 [PERSON_NAME] 56-118 [PERSON_NAME] 56-…" at bounding box center [877, 164] width 1064 height 37
click at [345, 146] on select "Select Item... None [PERSON_NAME] 56-031 [PERSON_NAME] 56-118 [PERSON_NAME] 56-…" at bounding box center [877, 164] width 1064 height 37
select select "21cdef33-1681-41da-b7a6-3f3c66787771"
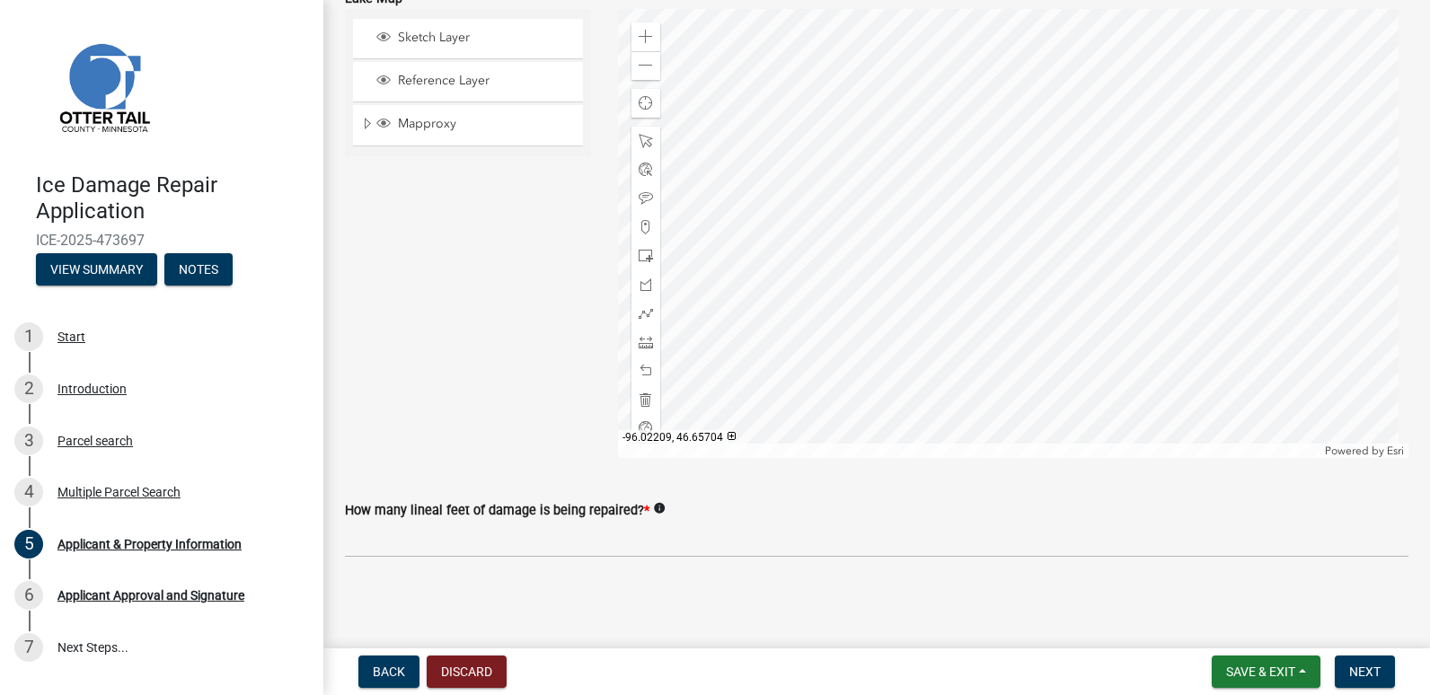
scroll to position [1315, 0]
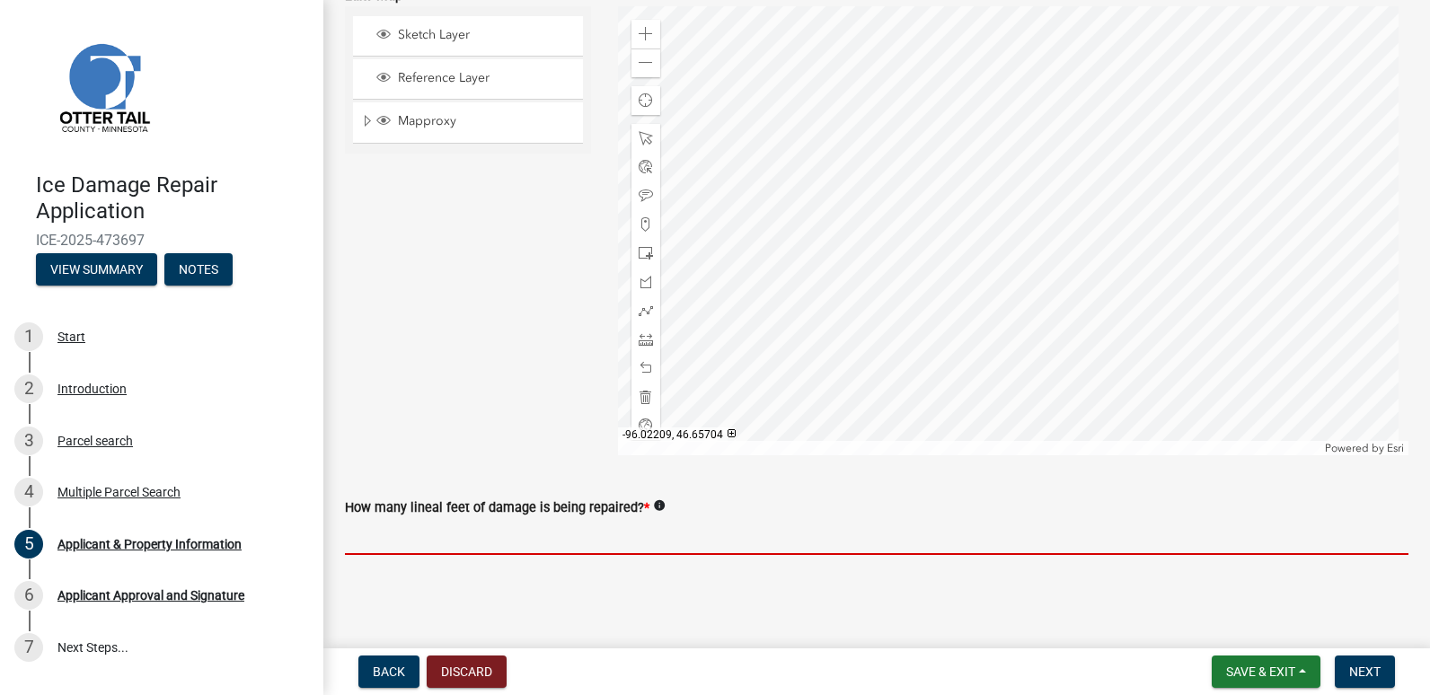
click at [507, 534] on input "text" at bounding box center [877, 536] width 1064 height 37
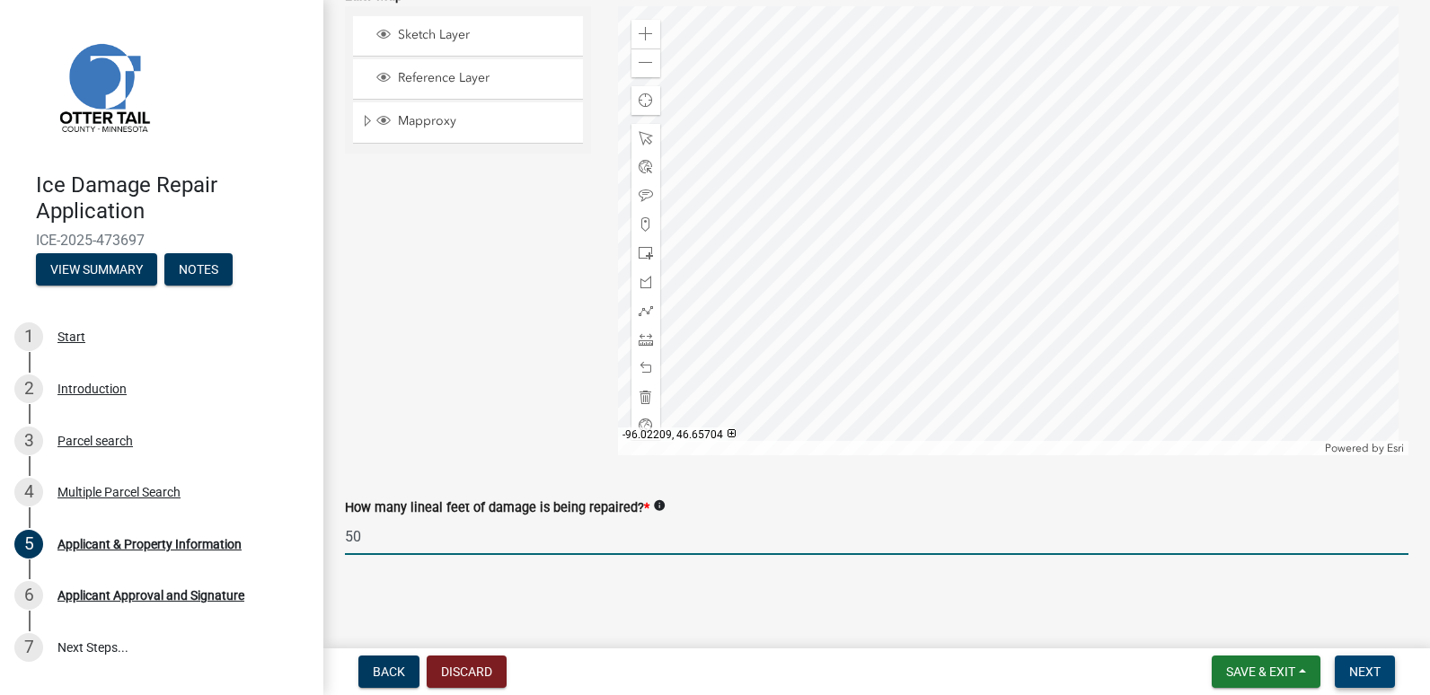
type input "50"
click at [1366, 678] on span "Next" at bounding box center [1365, 672] width 31 height 14
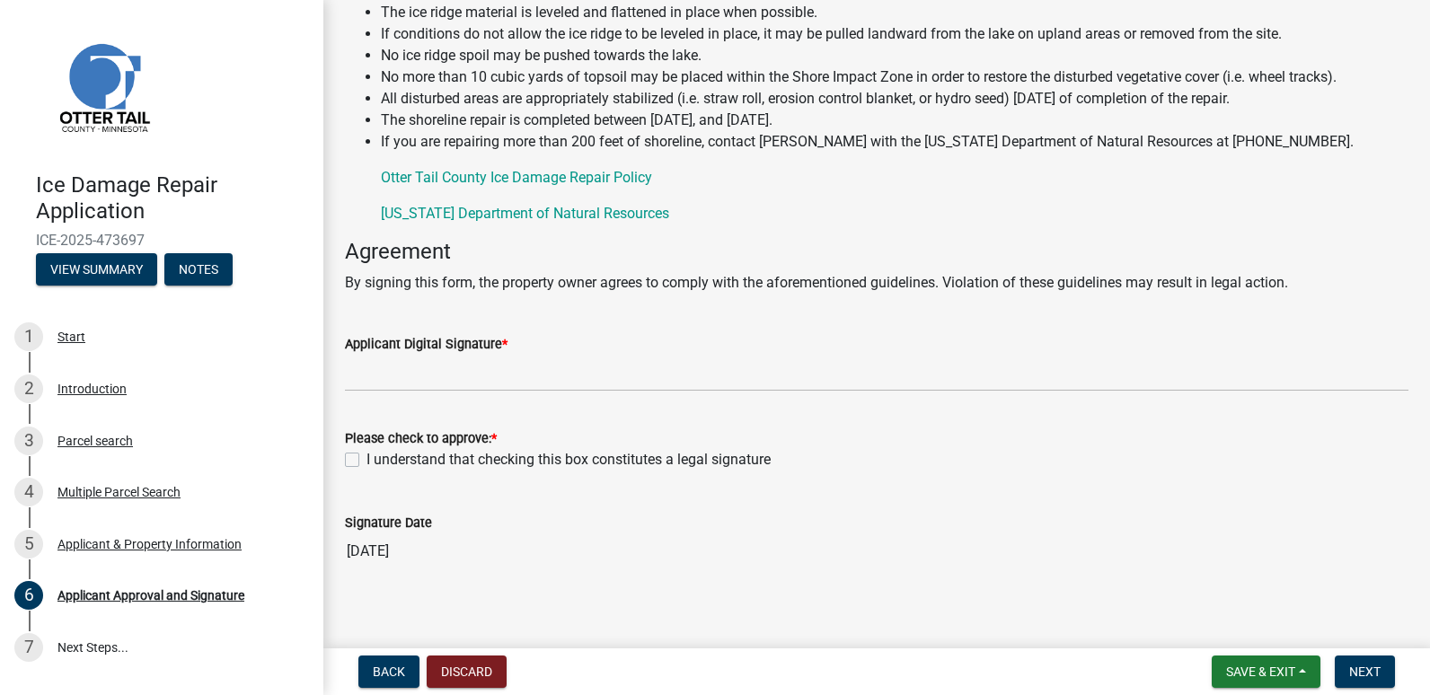
scroll to position [188, 0]
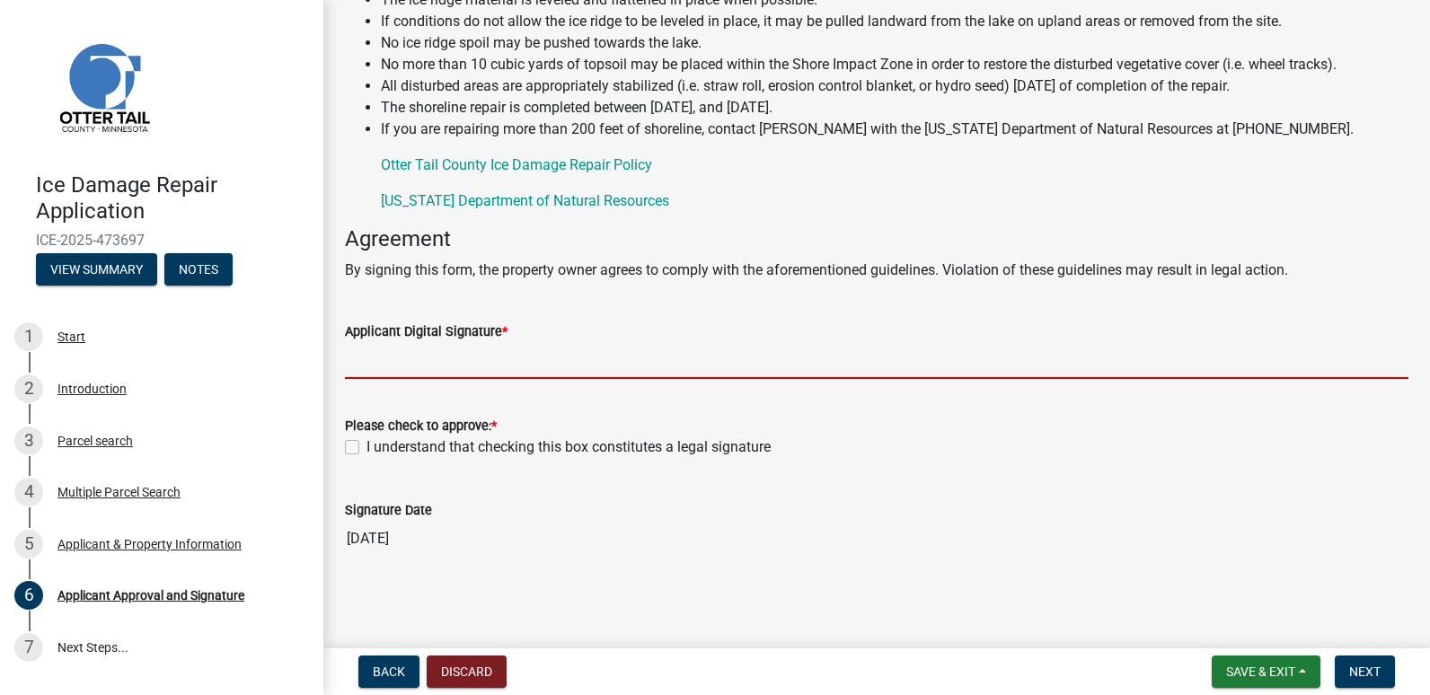
click at [460, 369] on input "Applicant Digital Signature *" at bounding box center [877, 360] width 1064 height 37
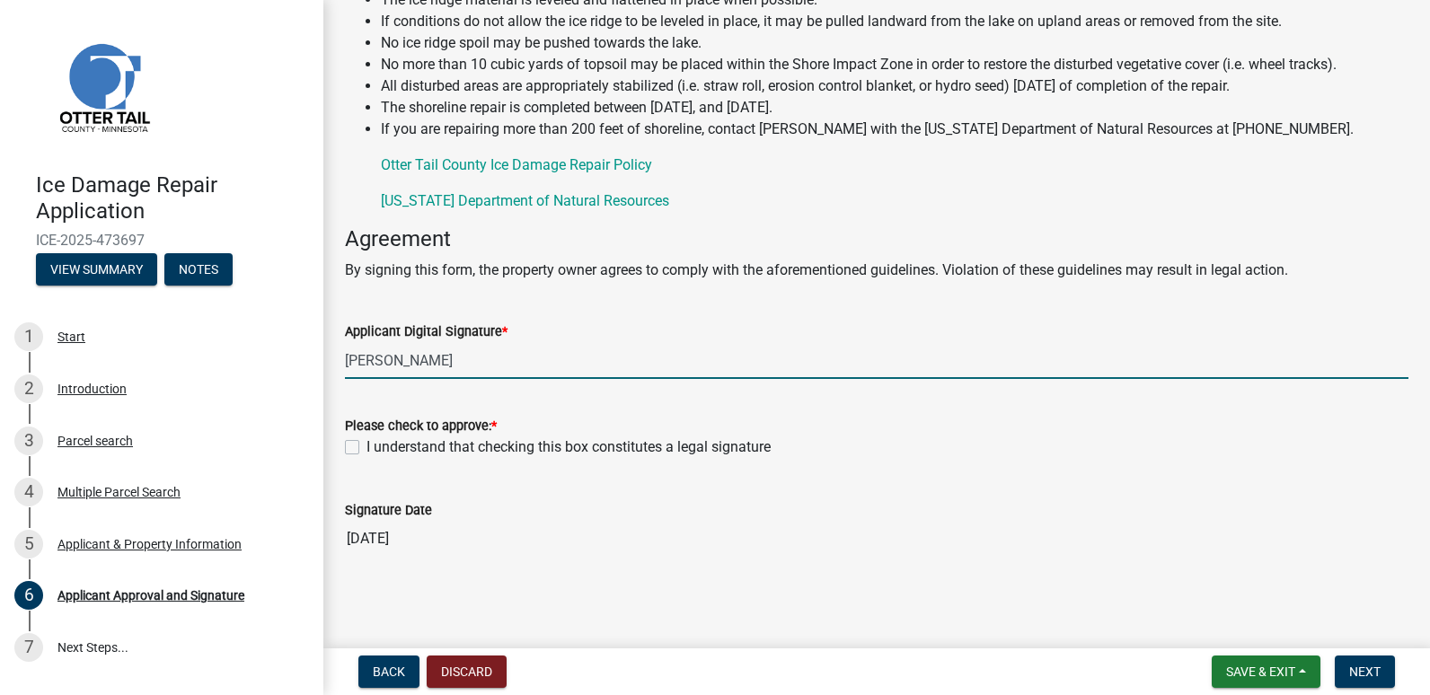
type input "[PERSON_NAME]"
click at [367, 448] on label "I understand that checking this box constitutes a legal signature" at bounding box center [569, 448] width 404 height 22
click at [367, 448] on input "I understand that checking this box constitutes a legal signature" at bounding box center [373, 443] width 12 height 12
checkbox input "true"
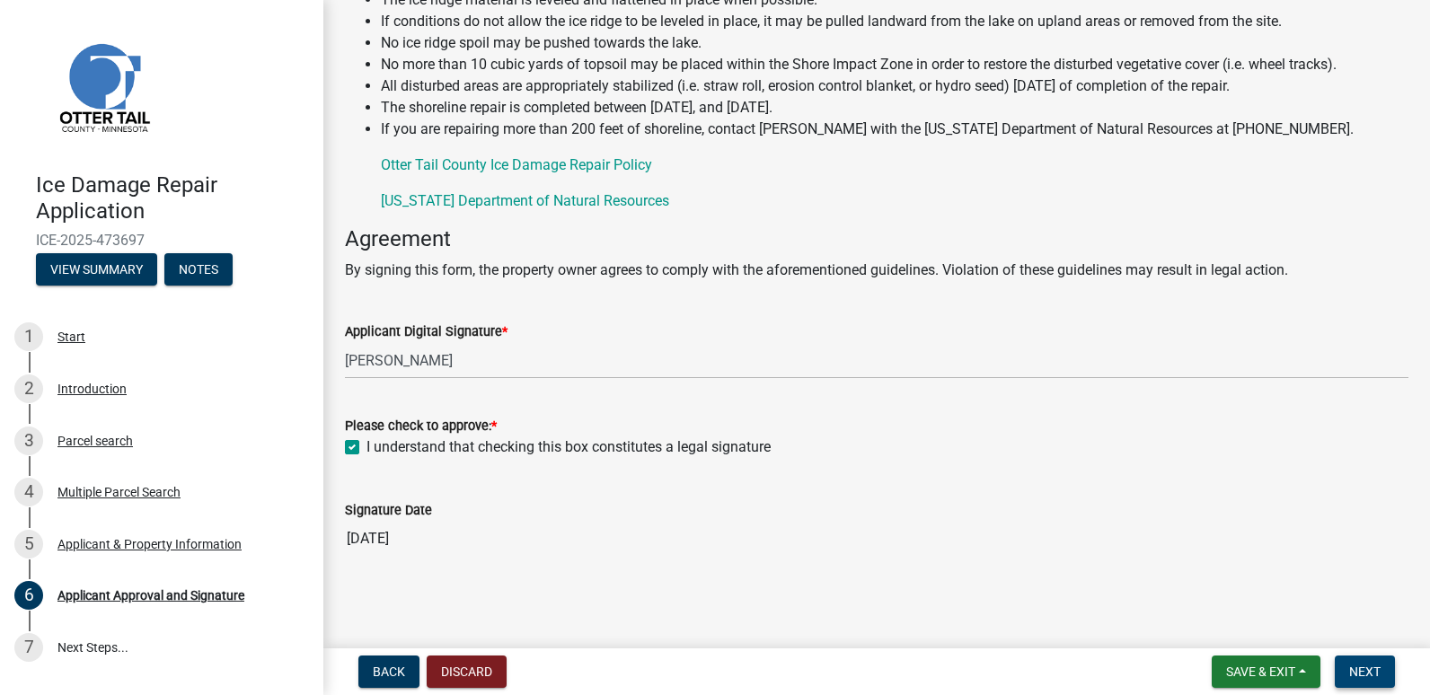
click at [1377, 674] on span "Next" at bounding box center [1365, 672] width 31 height 14
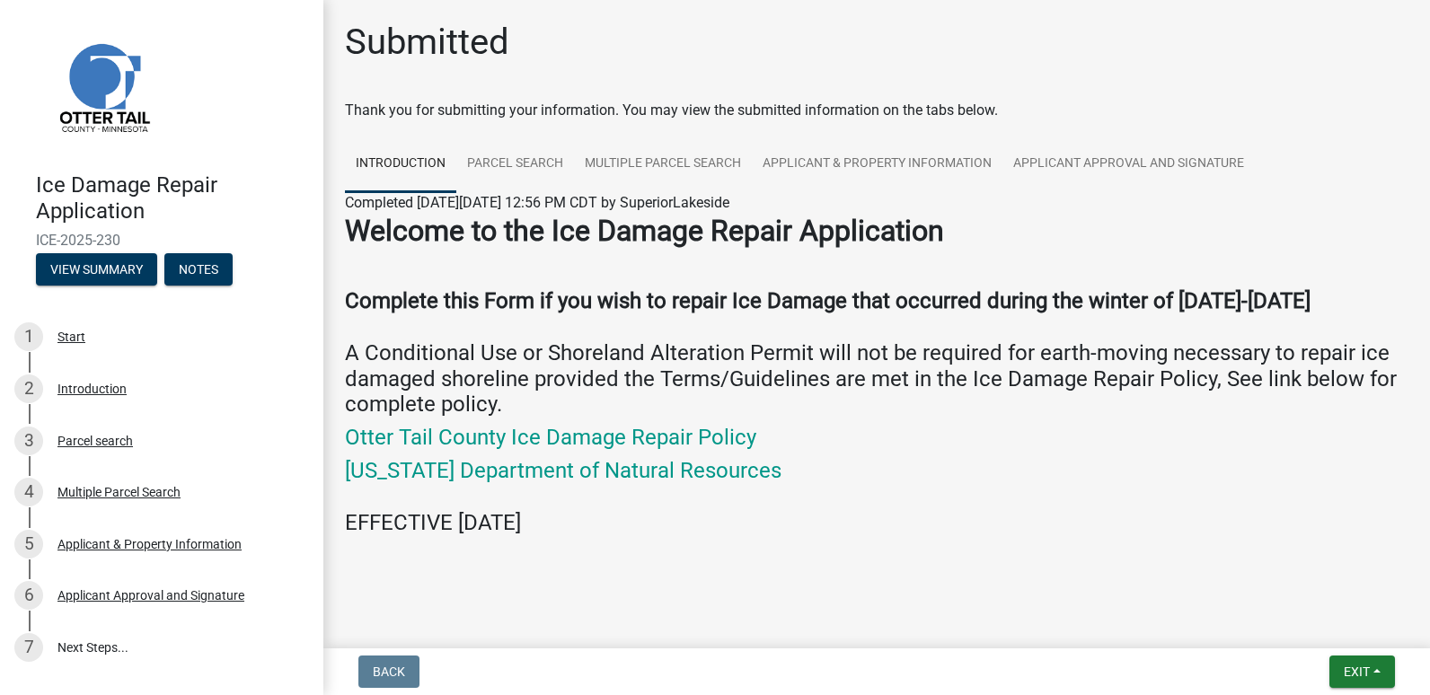
scroll to position [0, 0]
click at [100, 266] on button "View Summary" at bounding box center [96, 269] width 121 height 32
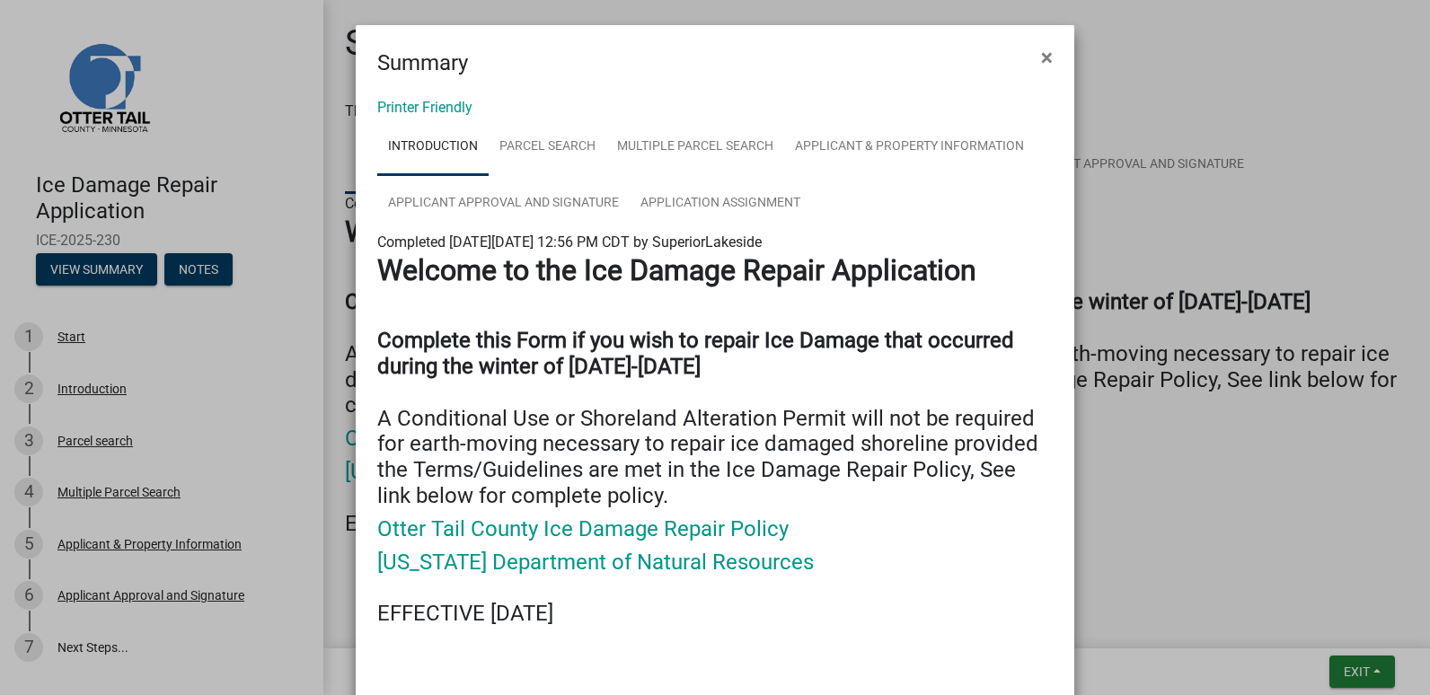
scroll to position [81, 0]
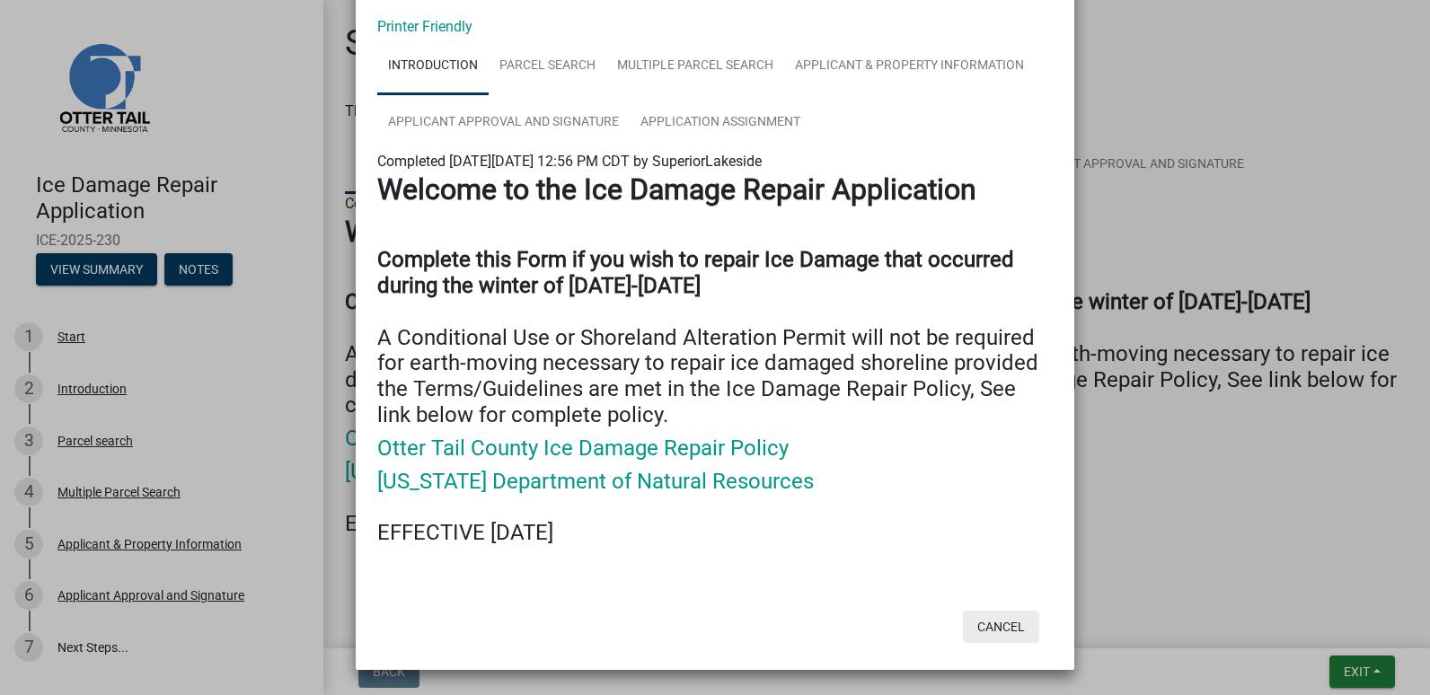
click at [1001, 619] on button "Cancel" at bounding box center [1001, 627] width 76 height 32
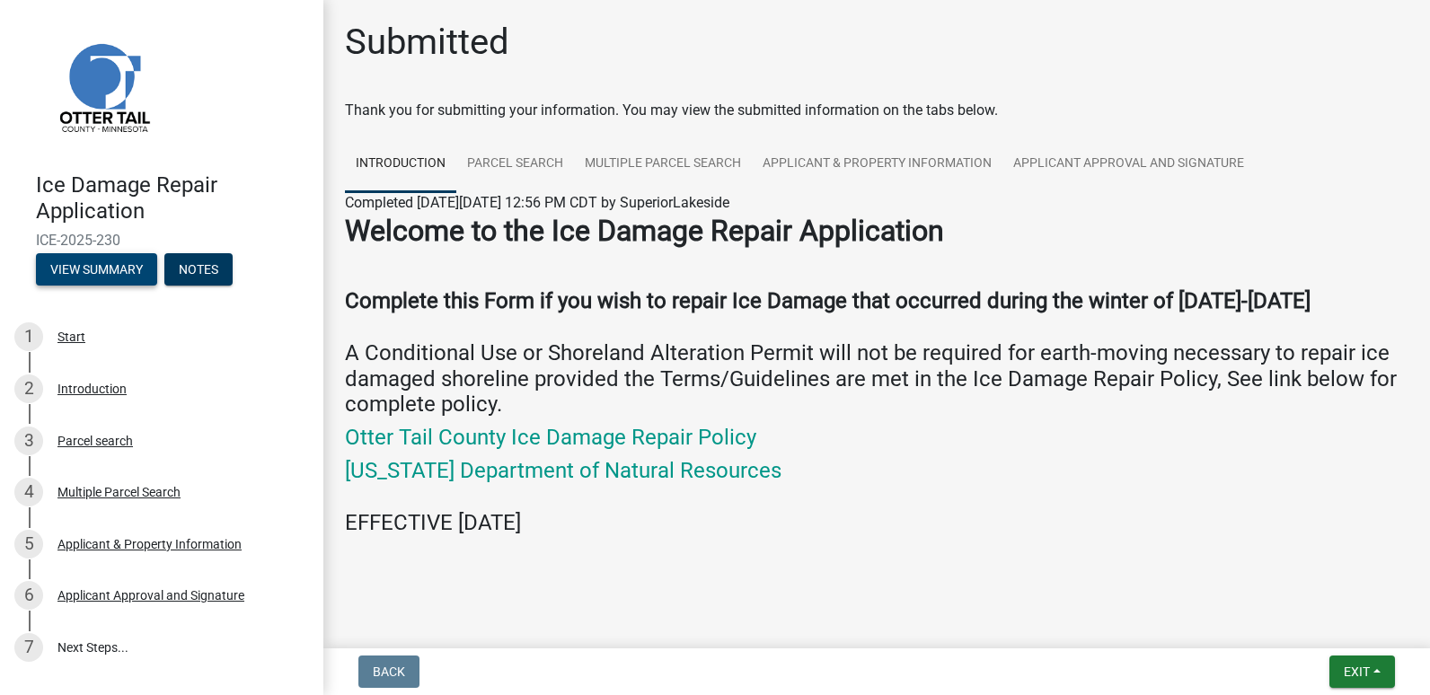
scroll to position [0, 0]
